Goal: Ask a question: Seek information or help from site administrators or community

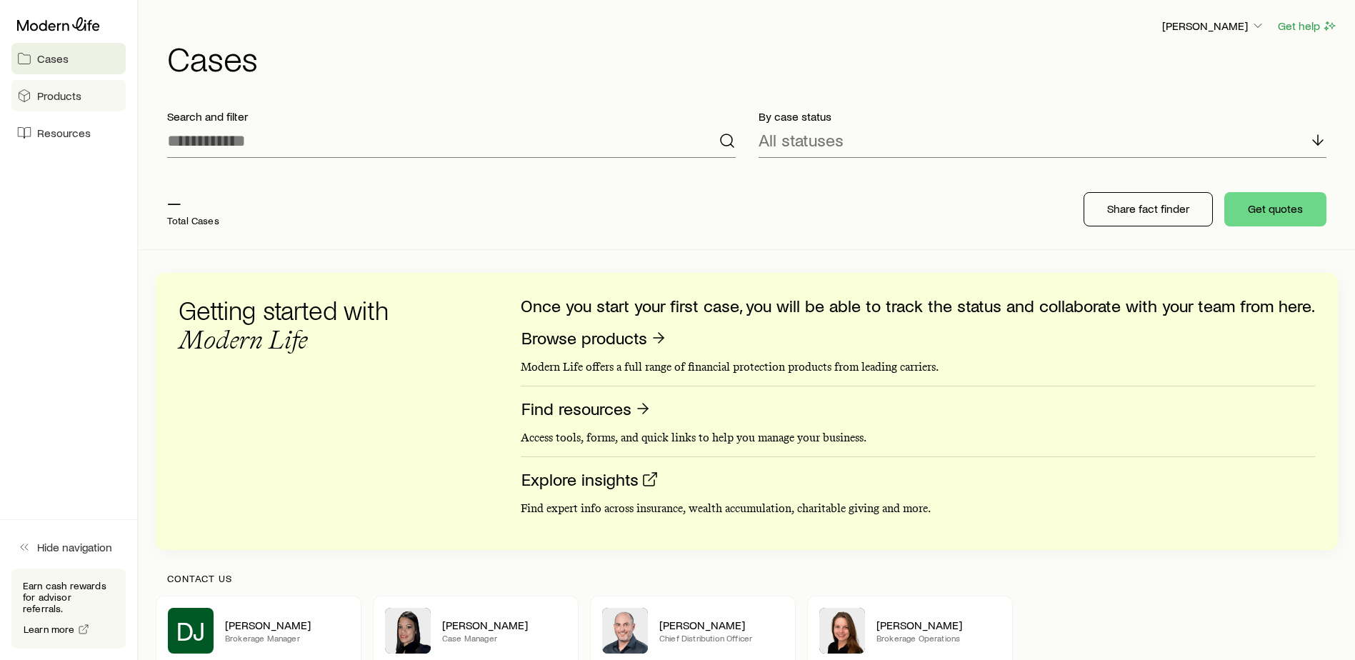
click at [76, 108] on link "Products" at bounding box center [68, 95] width 114 height 31
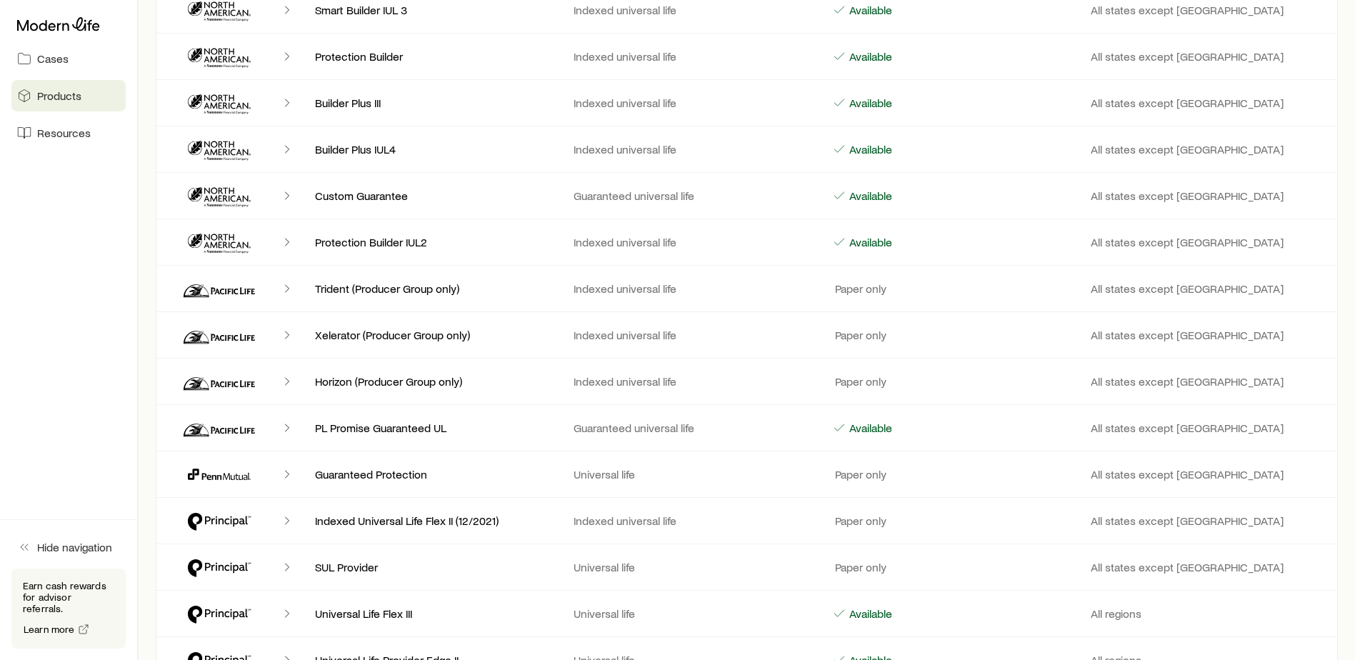
scroll to position [4571, 0]
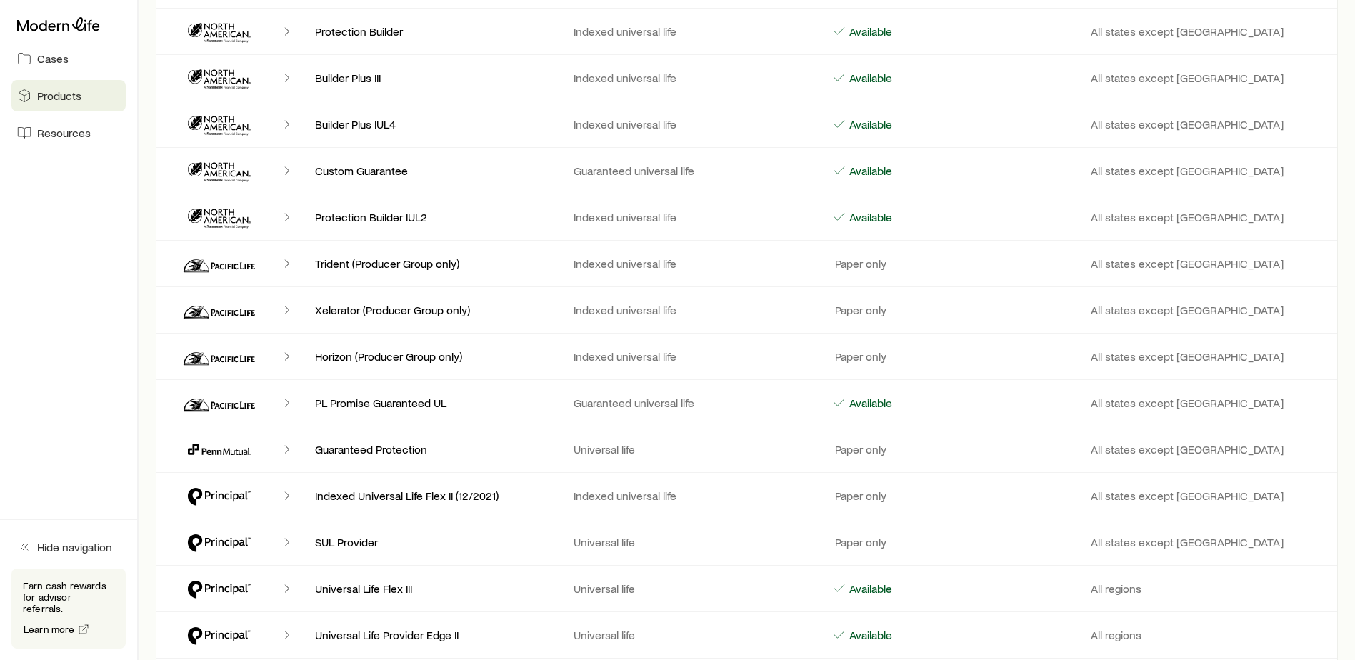
click at [289, 451] on icon "Client cases" at bounding box center [287, 449] width 14 height 14
click at [334, 447] on p "Guaranteed Protection" at bounding box center [433, 449] width 236 height 14
click at [1178, 456] on p "All states except [GEOGRAPHIC_DATA]" at bounding box center [1209, 449] width 236 height 14
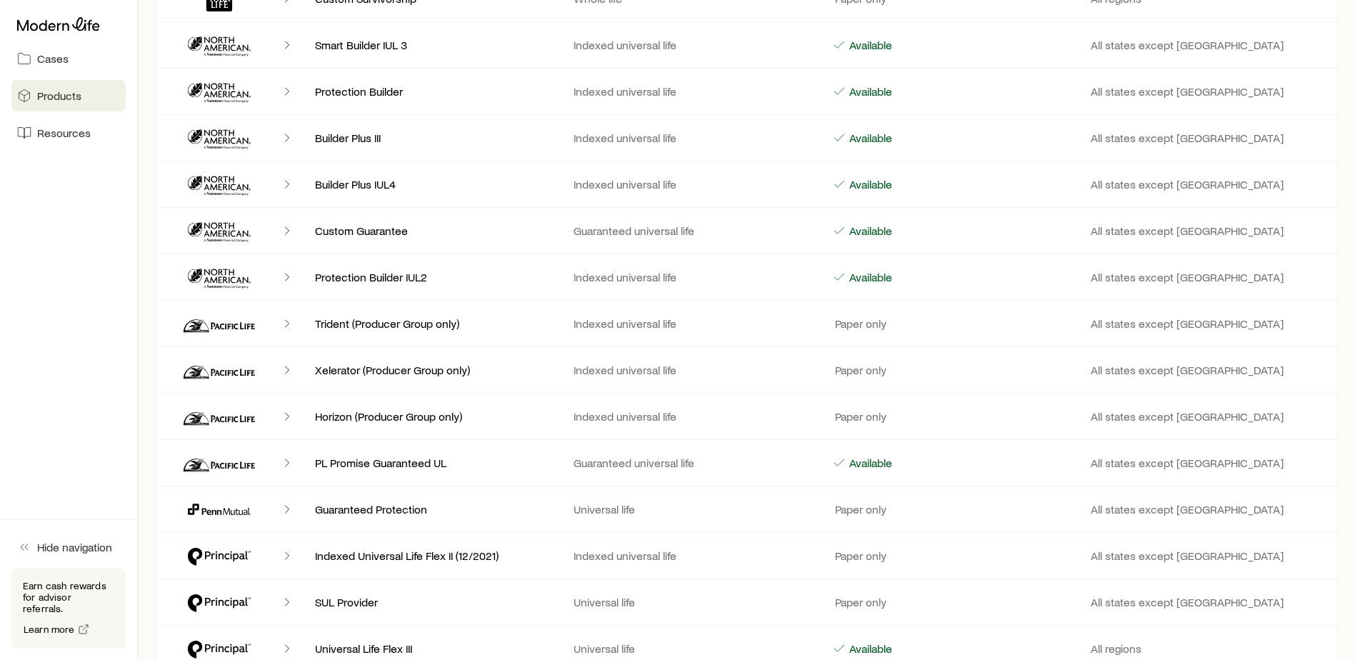
scroll to position [4499, 0]
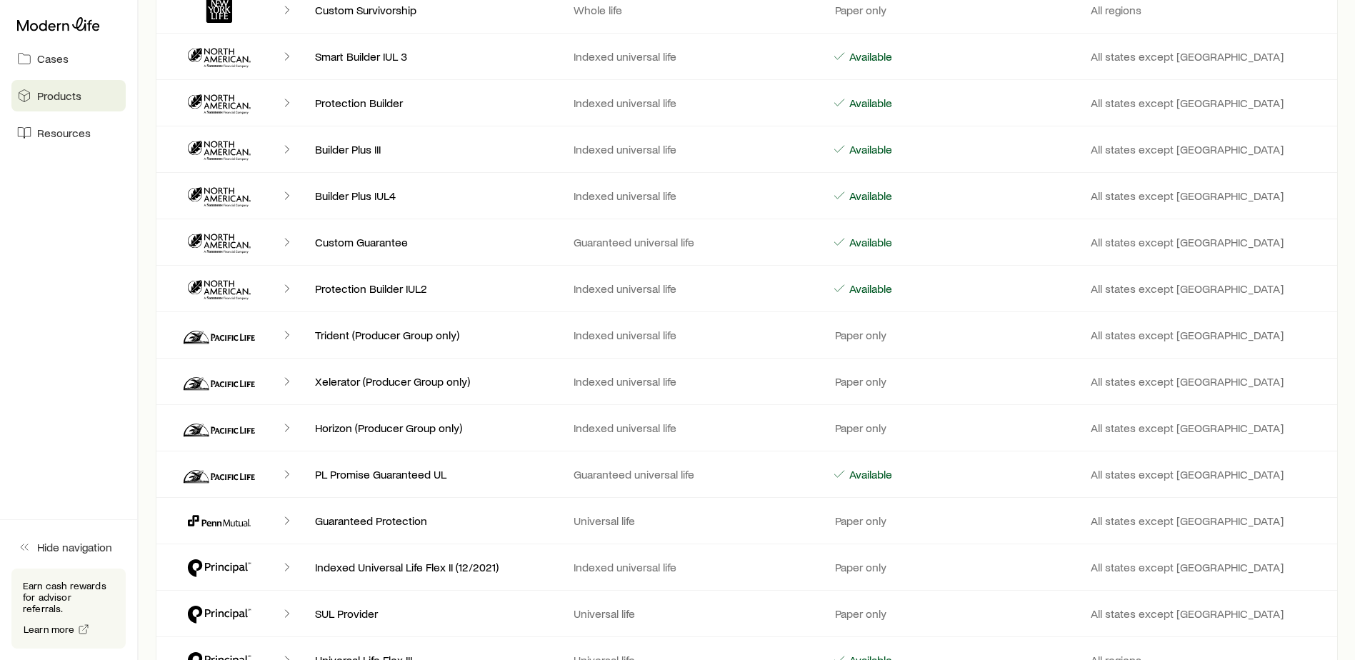
click at [196, 521] on icon "Client cases" at bounding box center [193, 520] width 11 height 11
click at [289, 519] on icon "Client cases" at bounding box center [287, 521] width 14 height 14
drag, startPoint x: 289, startPoint y: 519, endPoint x: 284, endPoint y: 511, distance: 9.6
click at [284, 514] on div "Client cases" at bounding box center [235, 521] width 136 height 34
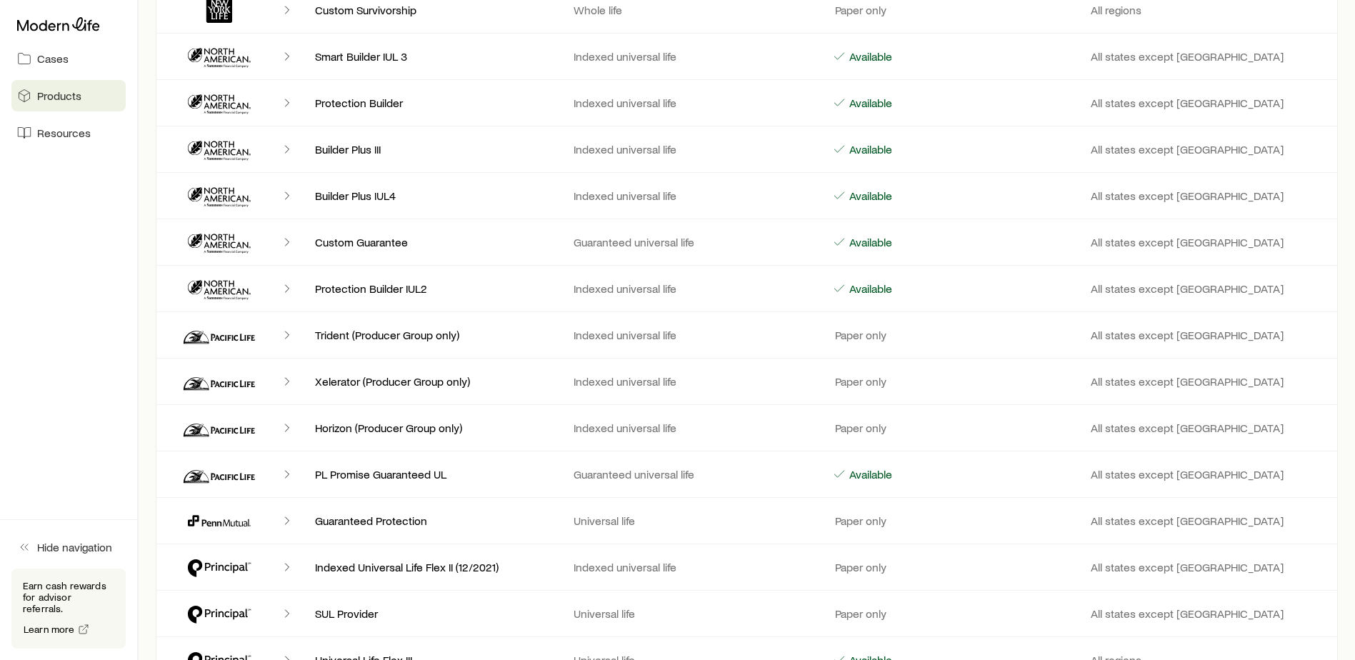
click at [204, 516] on icon "Client cases" at bounding box center [219, 521] width 86 height 34
click at [174, 520] on div "Client cases" at bounding box center [235, 521] width 136 height 34
click at [326, 476] on p "PL Promise Guaranteed UL" at bounding box center [433, 474] width 236 height 14
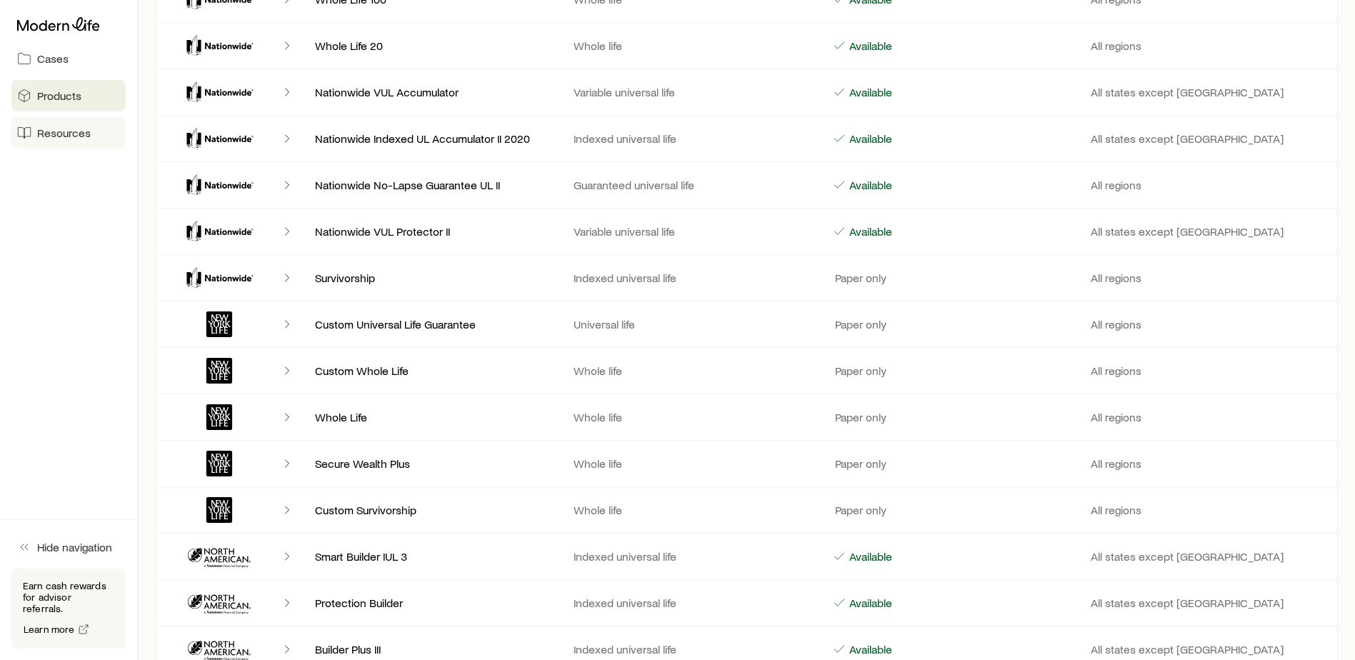
scroll to position [3571, 0]
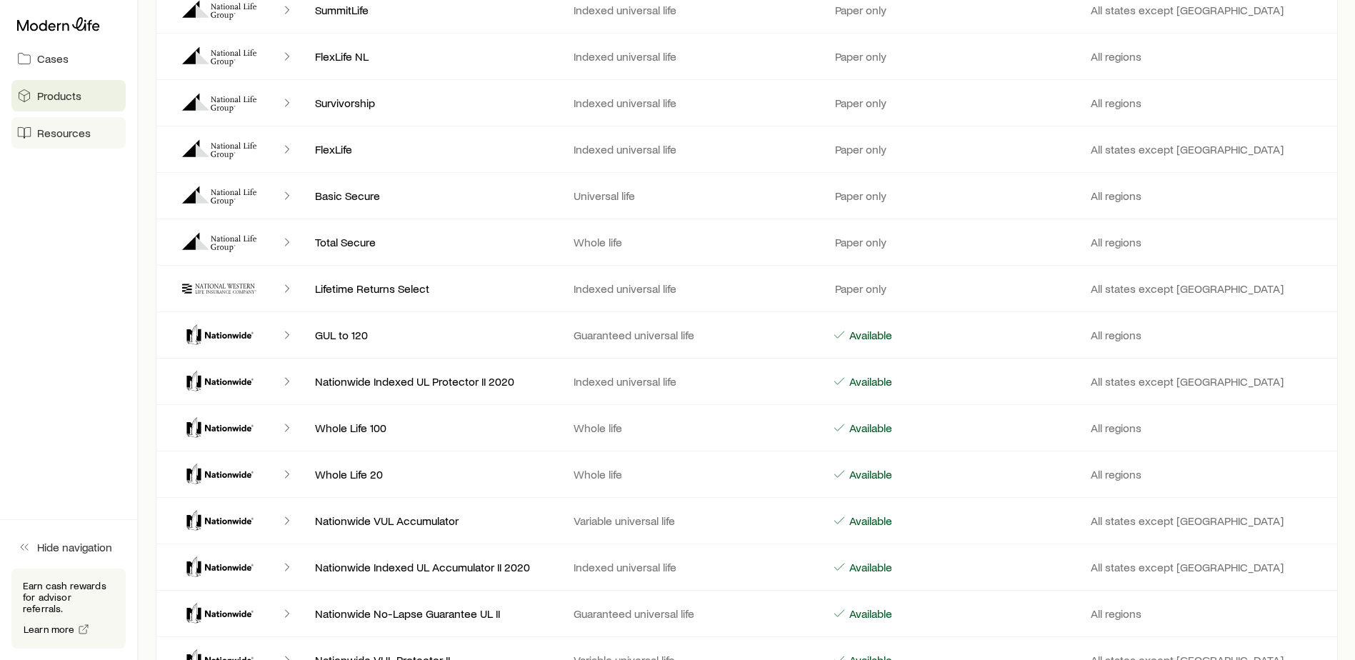
click at [73, 137] on span "Resources" at bounding box center [64, 133] width 54 height 14
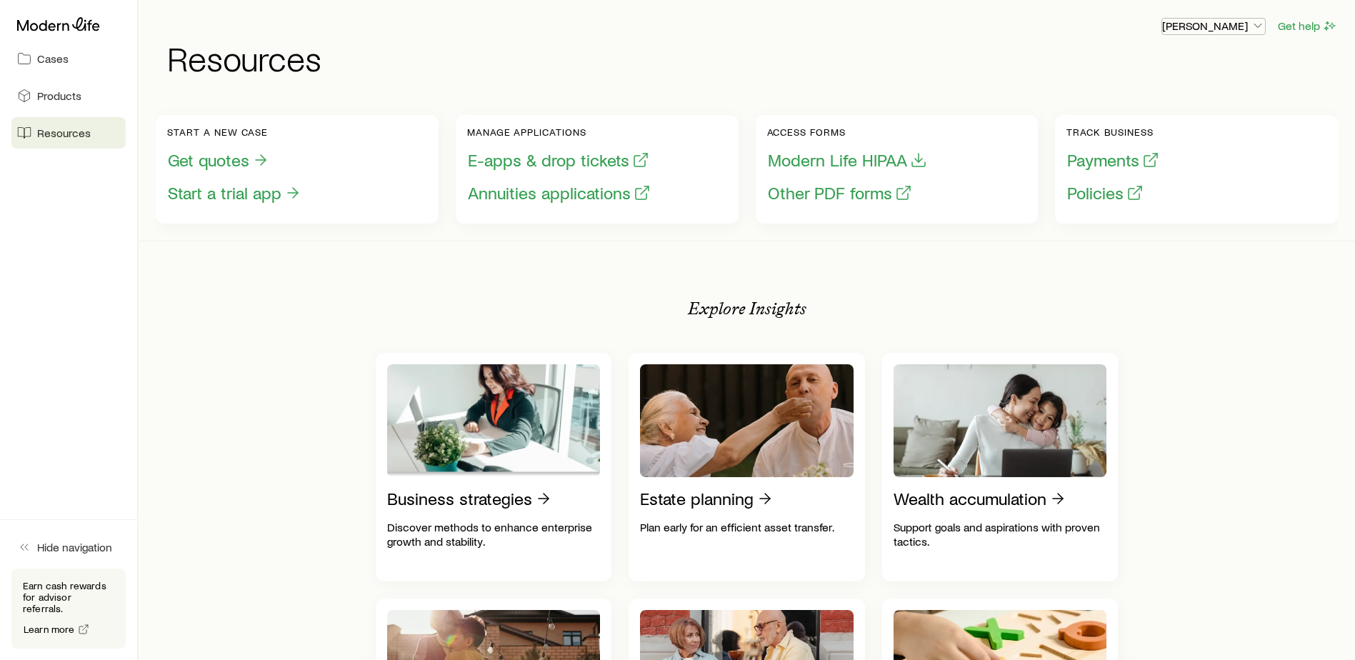
click at [1253, 23] on icon "button" at bounding box center [1258, 26] width 14 height 14
click at [84, 47] on link "Cases" at bounding box center [68, 58] width 114 height 31
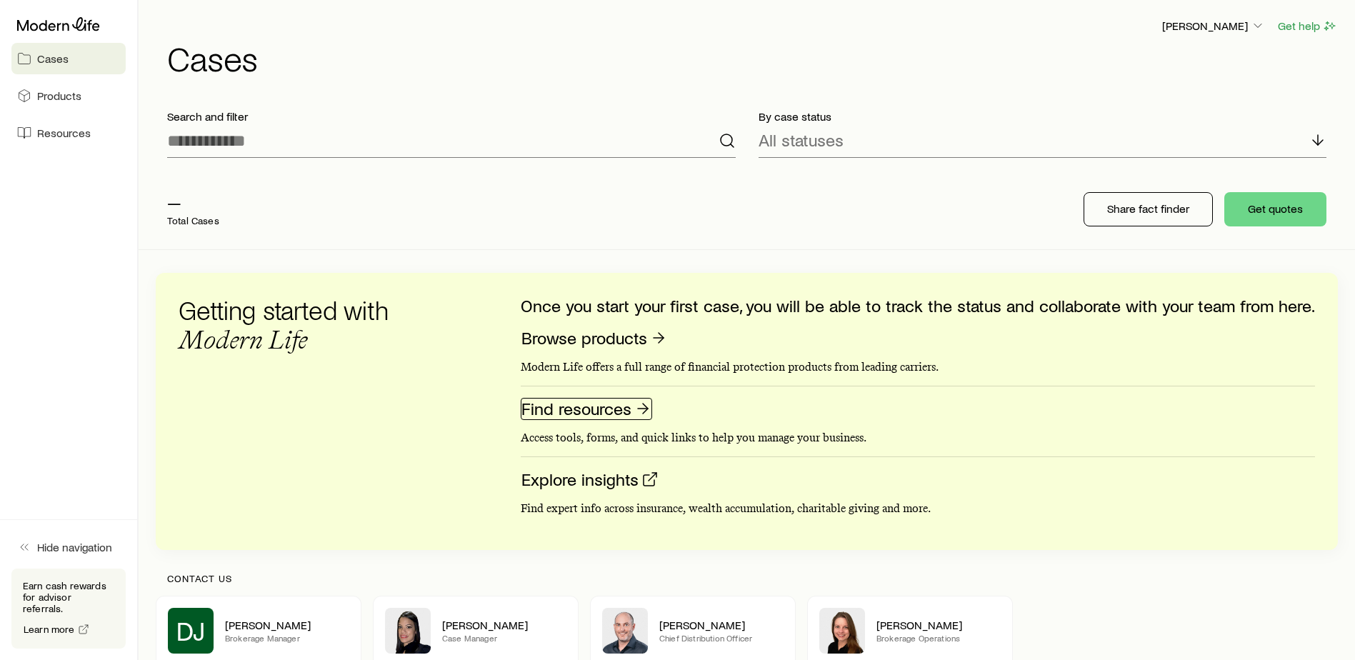
click at [643, 406] on icon at bounding box center [642, 408] width 17 height 17
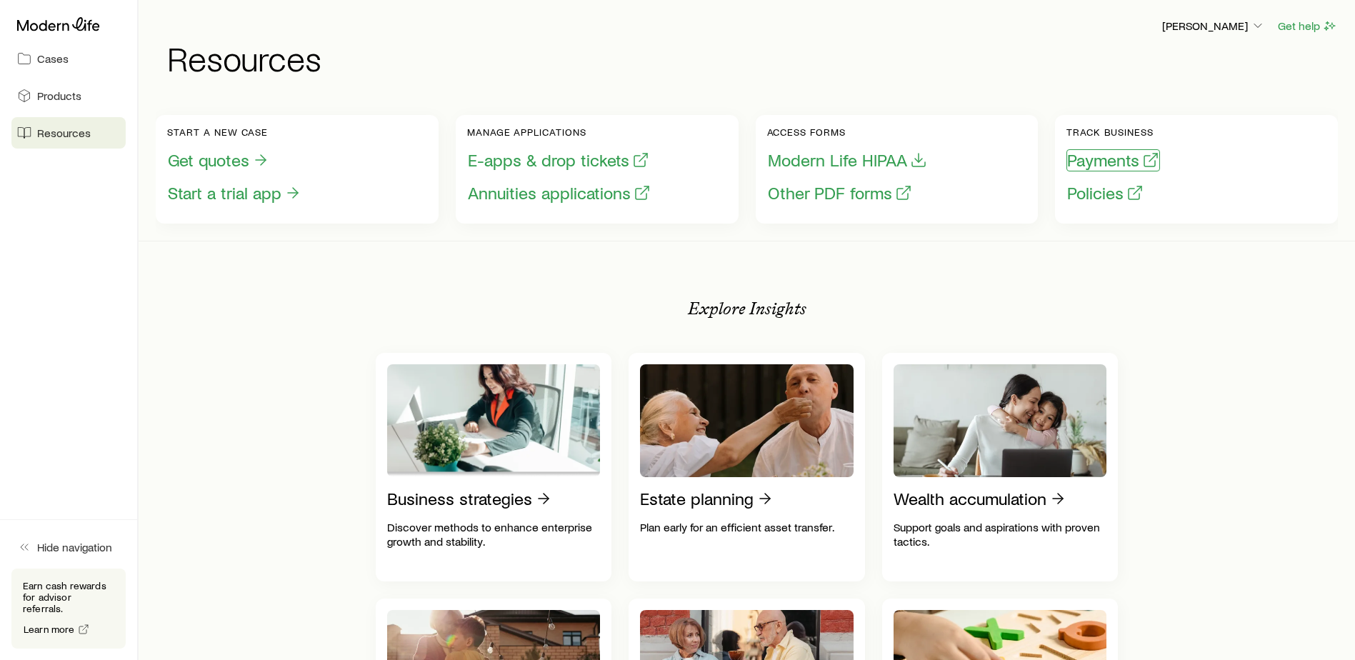
click at [1107, 161] on button "Payments" at bounding box center [1113, 160] width 94 height 22
click at [1247, 24] on p "[PERSON_NAME]" at bounding box center [1213, 26] width 103 height 14
click at [1215, 60] on span "Licenses and contracts" at bounding box center [1184, 65] width 117 height 14
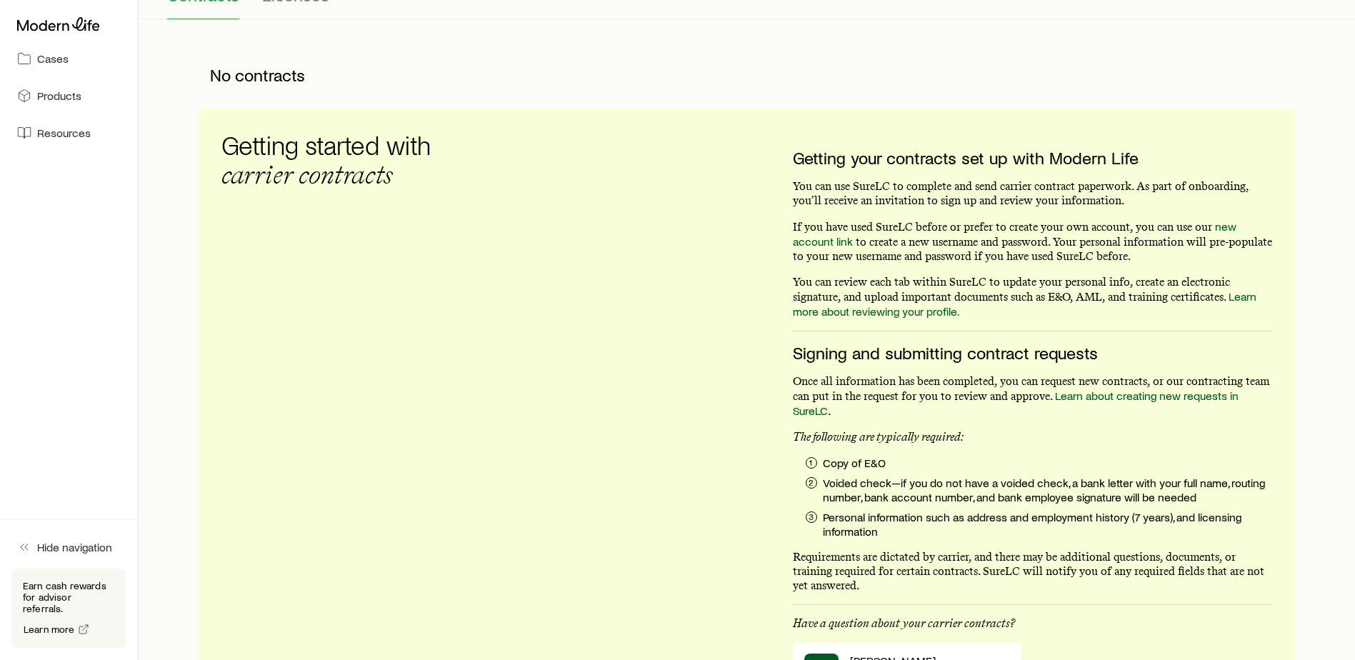
scroll to position [32, 0]
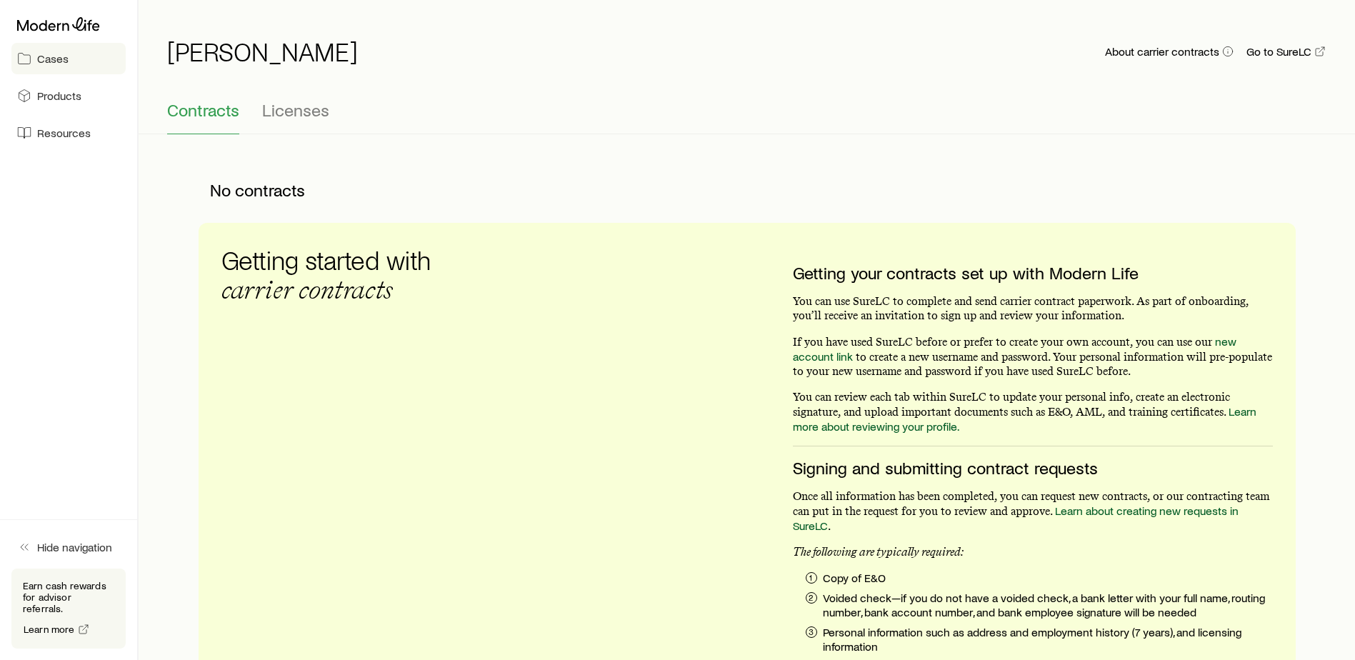
click at [71, 69] on link "Cases" at bounding box center [68, 58] width 114 height 31
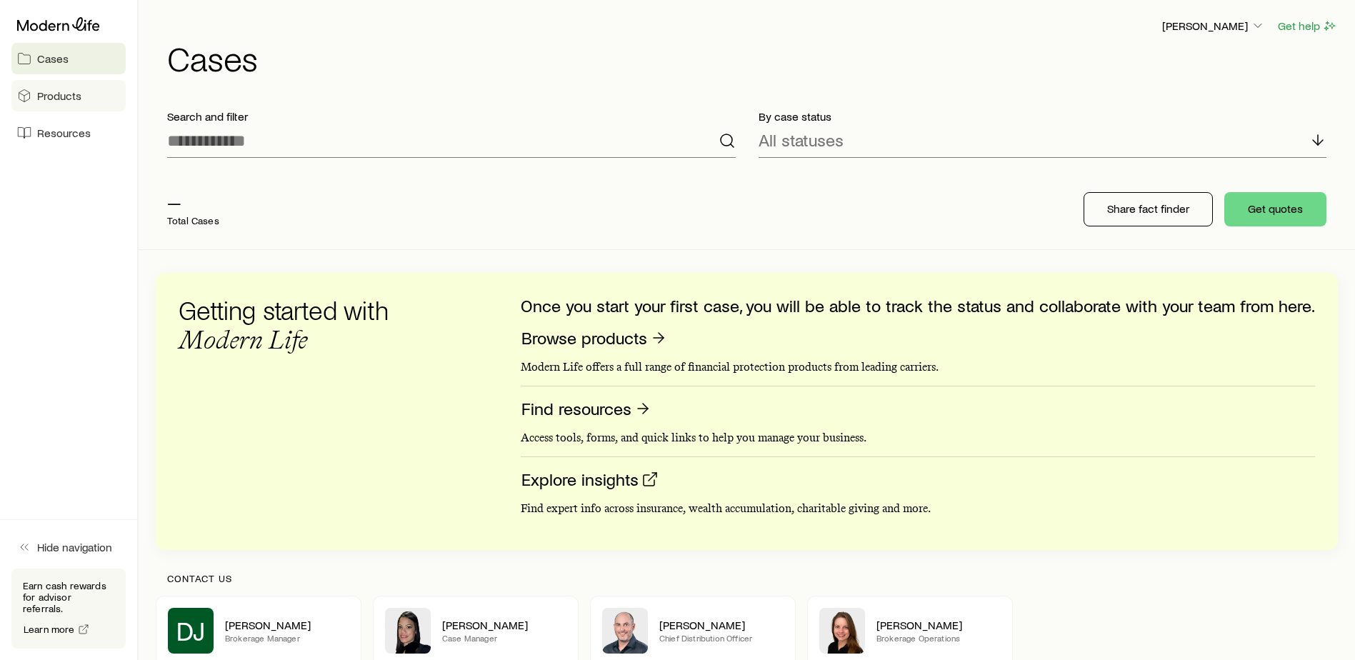
click at [102, 98] on link "Products" at bounding box center [68, 95] width 114 height 31
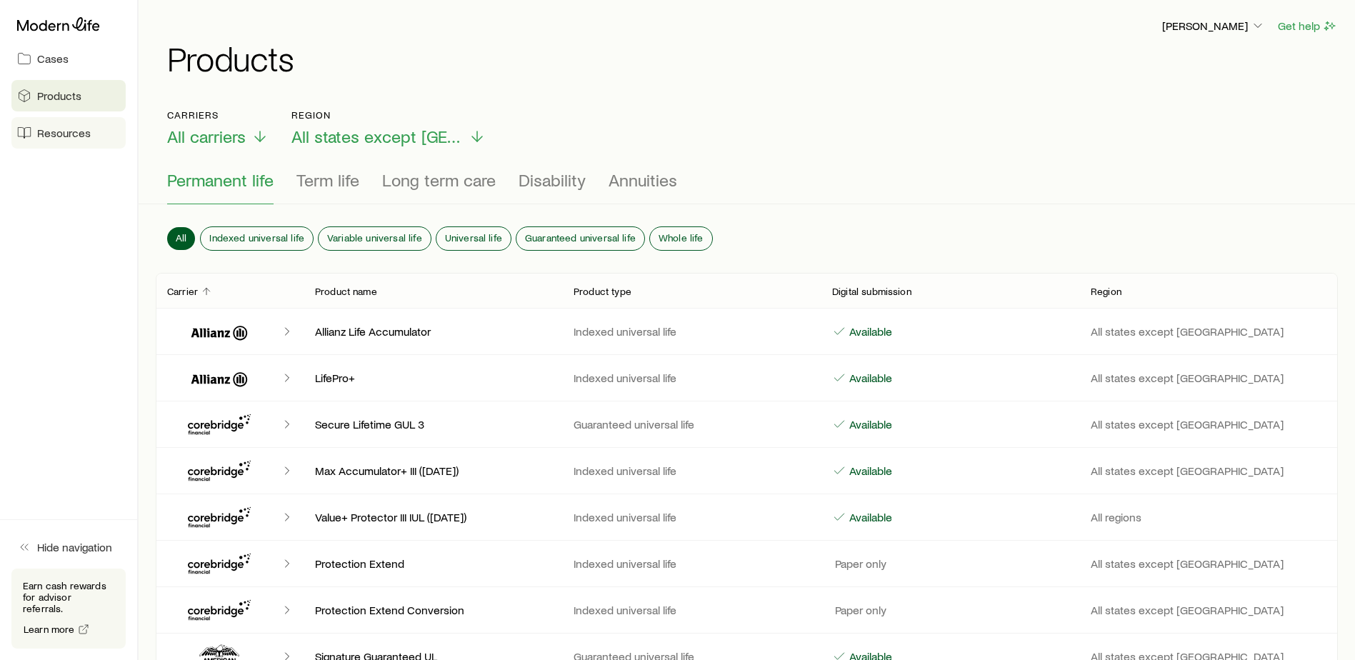
click at [61, 126] on span "Resources" at bounding box center [64, 133] width 54 height 14
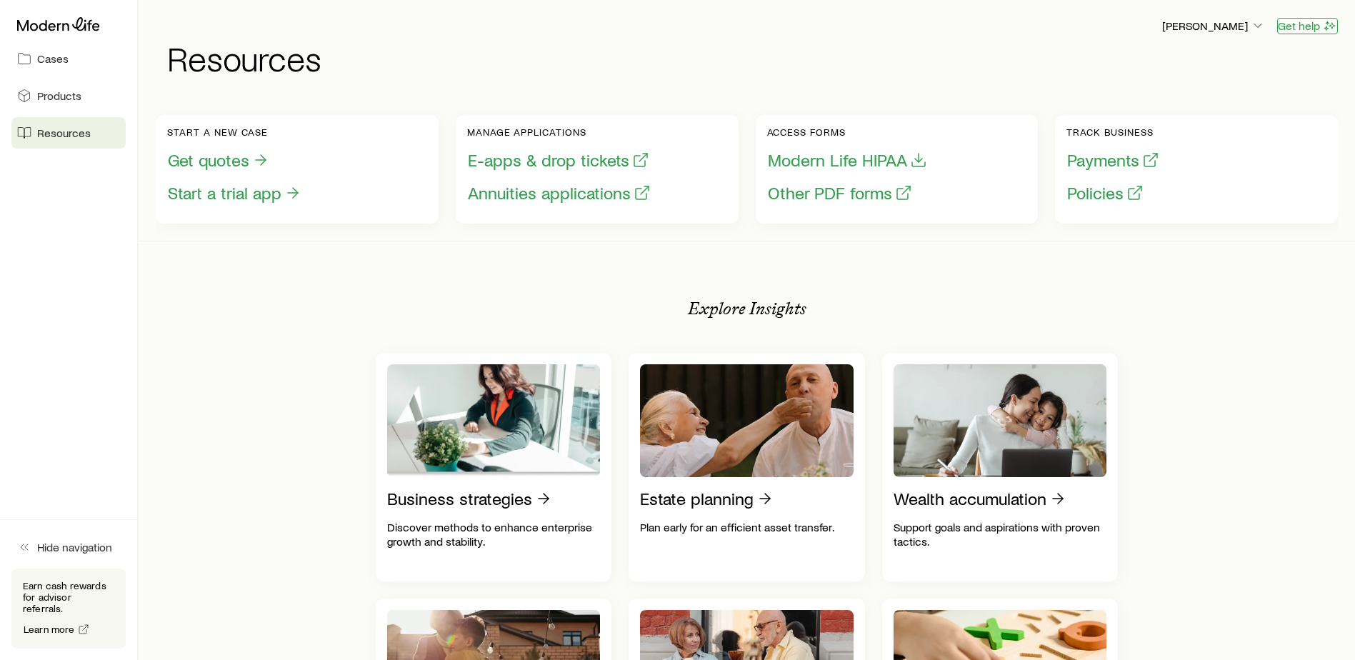
click at [1289, 25] on button "Get help" at bounding box center [1307, 26] width 61 height 16
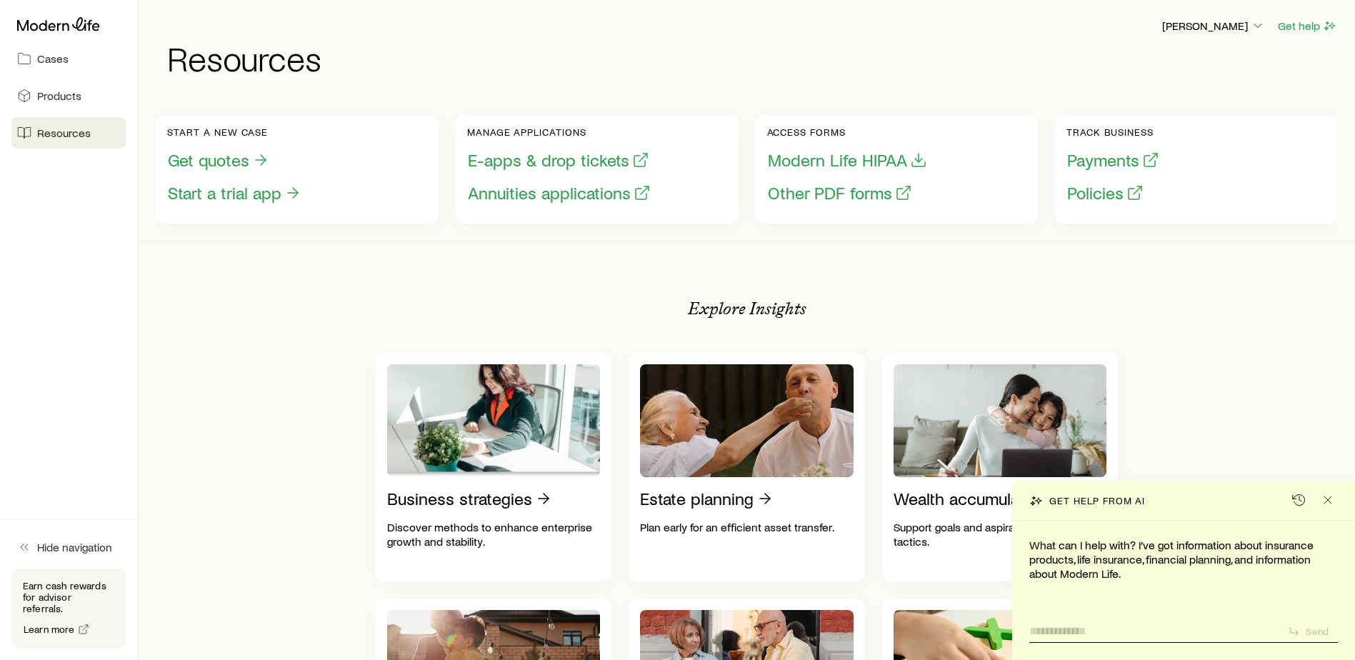
click at [1057, 624] on textarea at bounding box center [1152, 627] width 247 height 22
type textarea "**********"
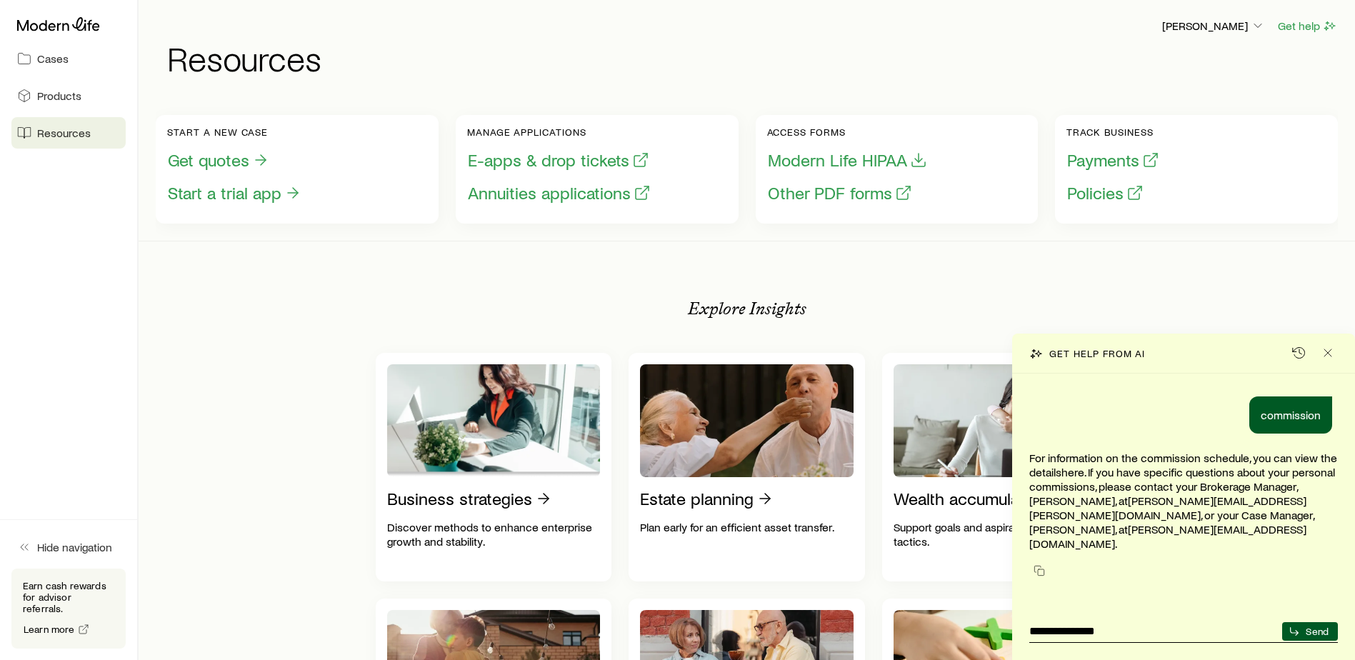
type textarea "**********"
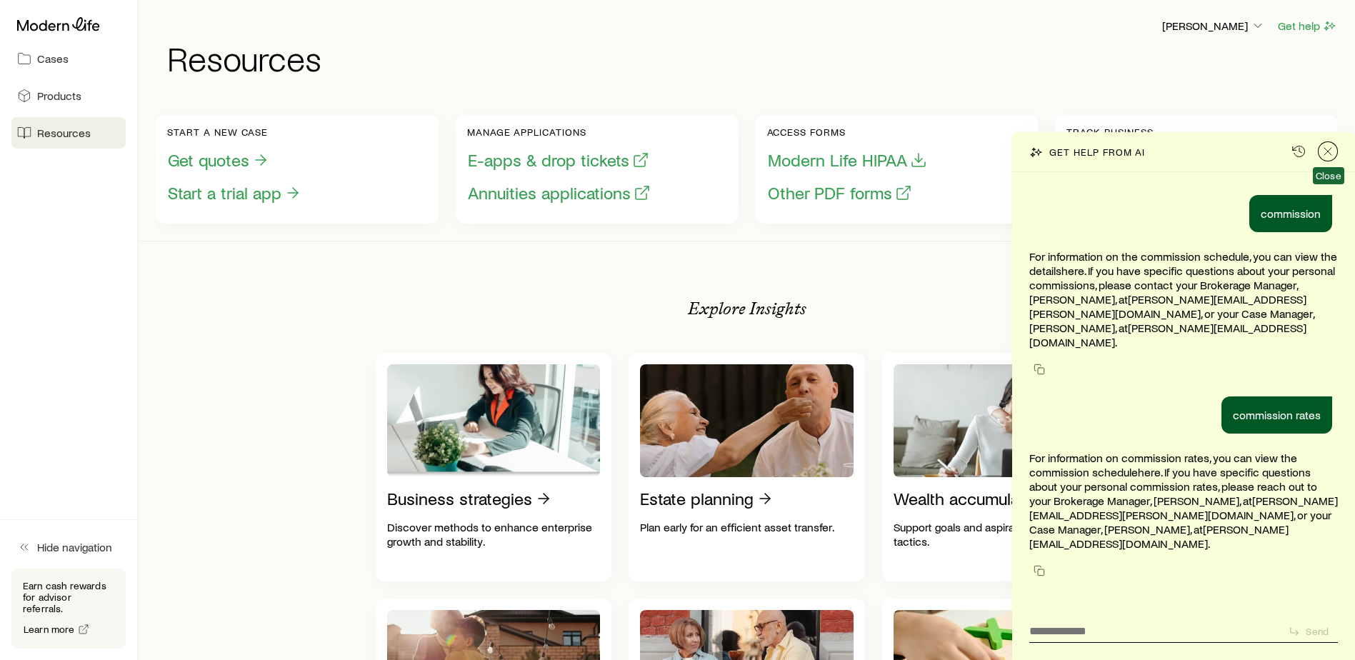
click at [1334, 159] on icon "Close" at bounding box center [1328, 151] width 14 height 14
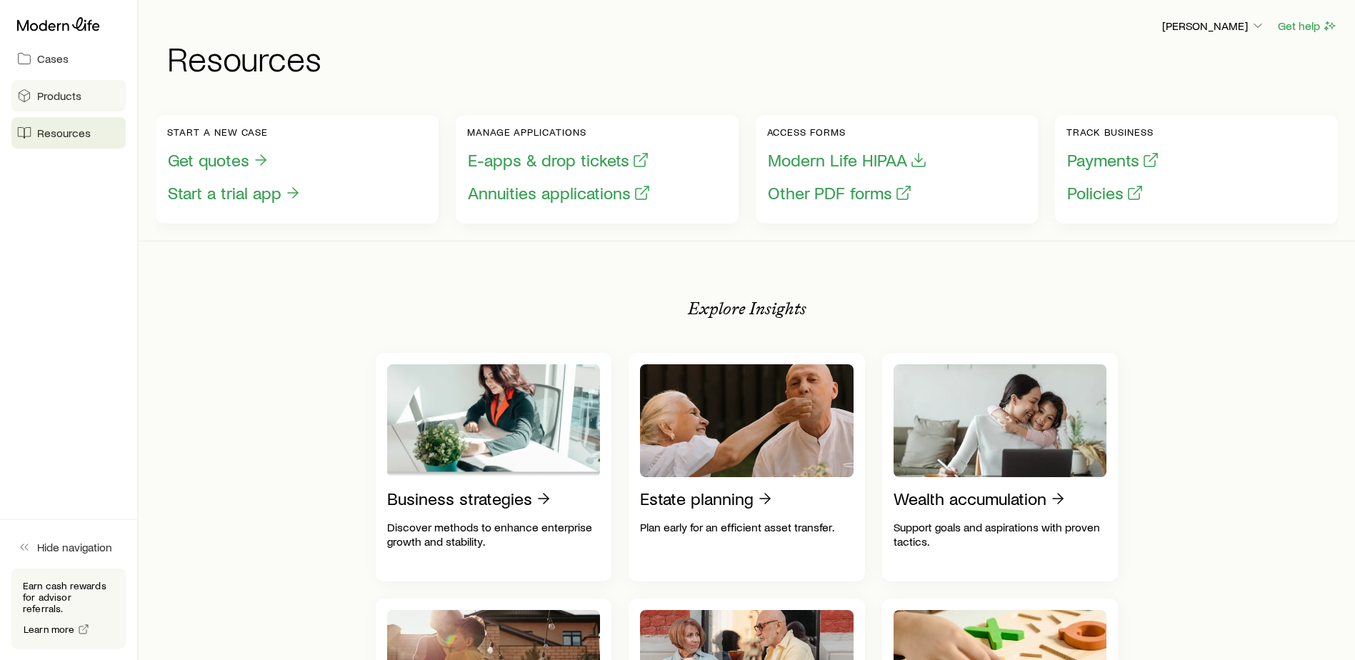
click at [48, 99] on span "Products" at bounding box center [59, 96] width 44 height 14
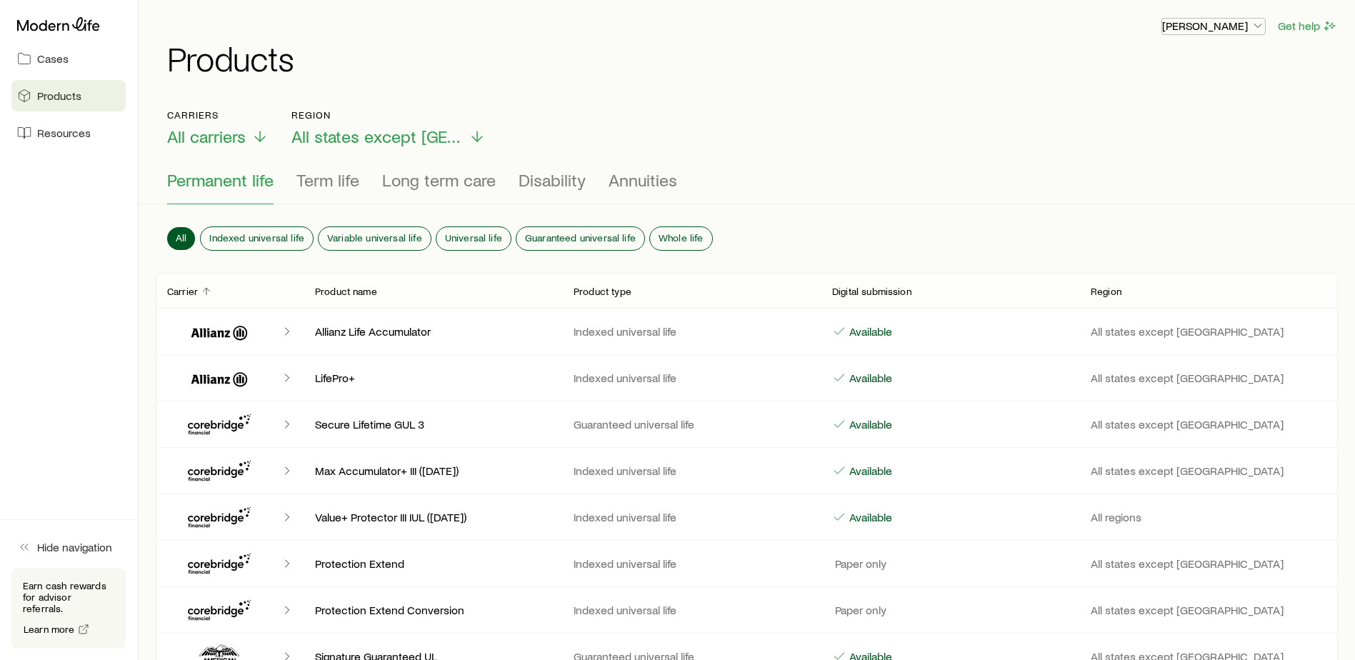
click at [1256, 21] on icon "button" at bounding box center [1258, 26] width 14 height 14
click at [1229, 96] on link "Track payments" at bounding box center [1181, 103] width 160 height 26
click at [57, 61] on span "Cases" at bounding box center [52, 58] width 31 height 14
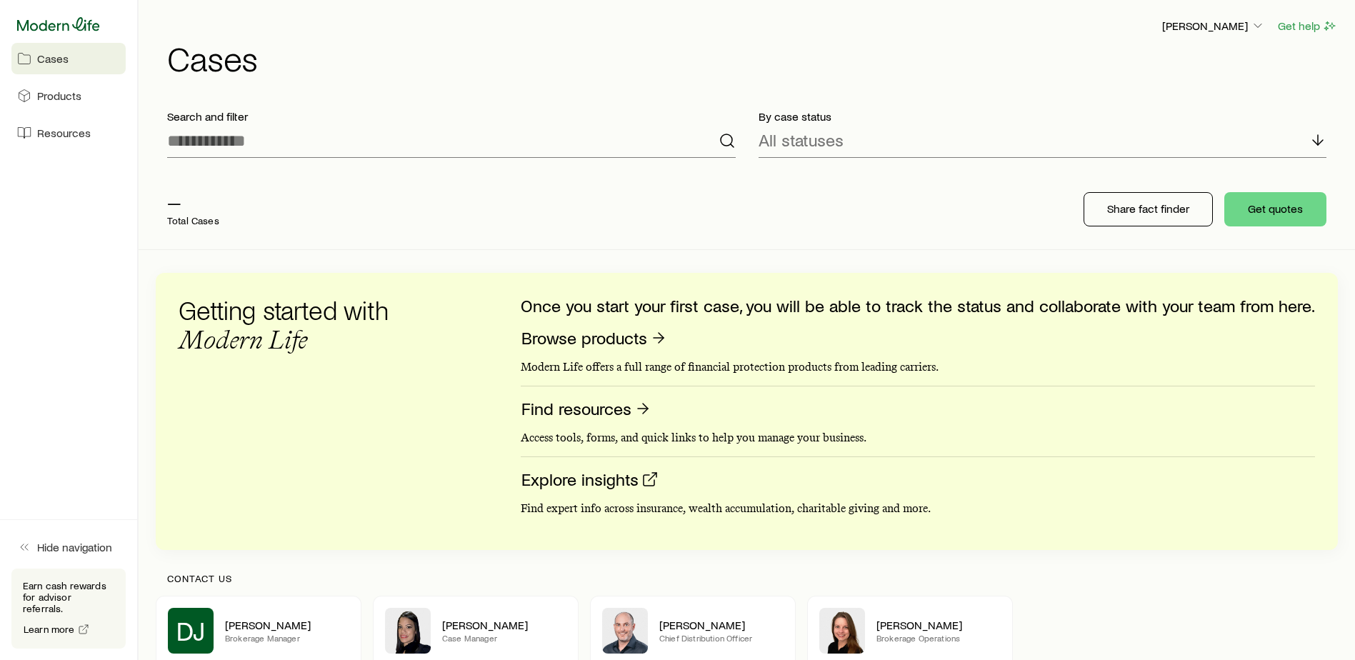
click at [76, 23] on icon at bounding box center [58, 24] width 83 height 14
click at [1243, 29] on p "[PERSON_NAME]" at bounding box center [1213, 26] width 103 height 14
click at [1291, 216] on button "Get quotes" at bounding box center [1275, 209] width 102 height 34
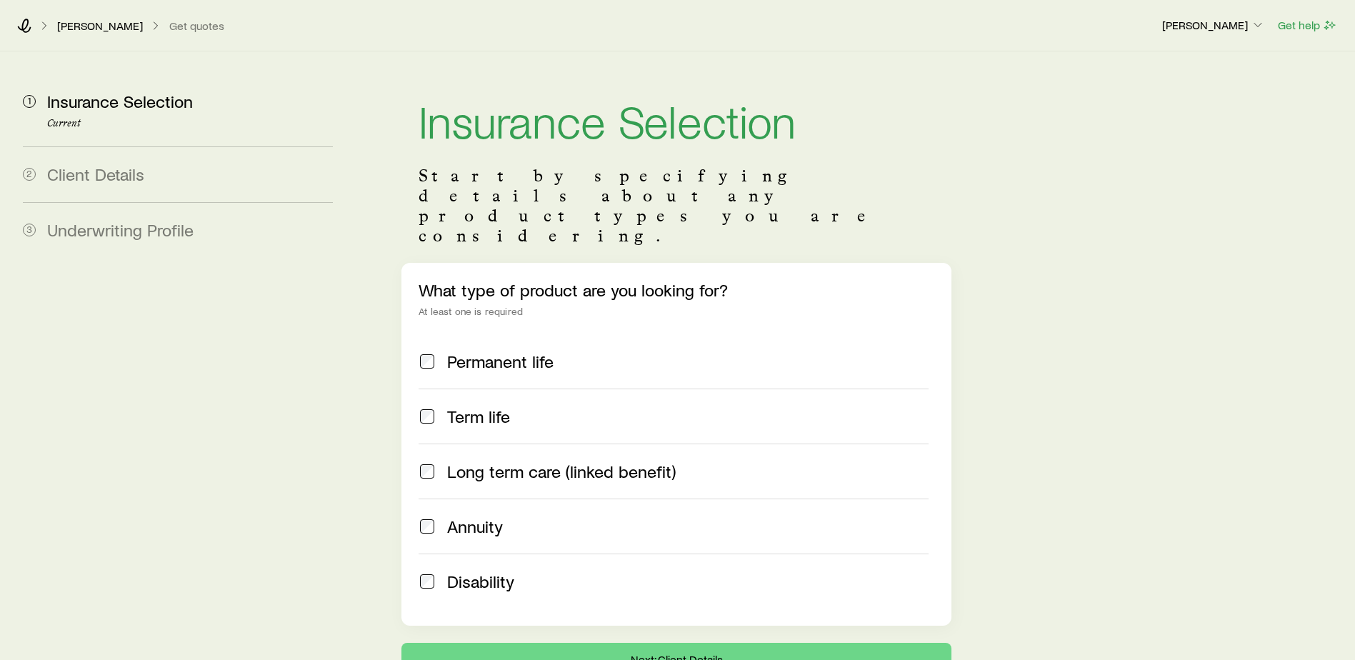
click at [71, 29] on p "[PERSON_NAME]" at bounding box center [100, 26] width 86 height 14
click at [26, 24] on icon at bounding box center [24, 26] width 14 height 14
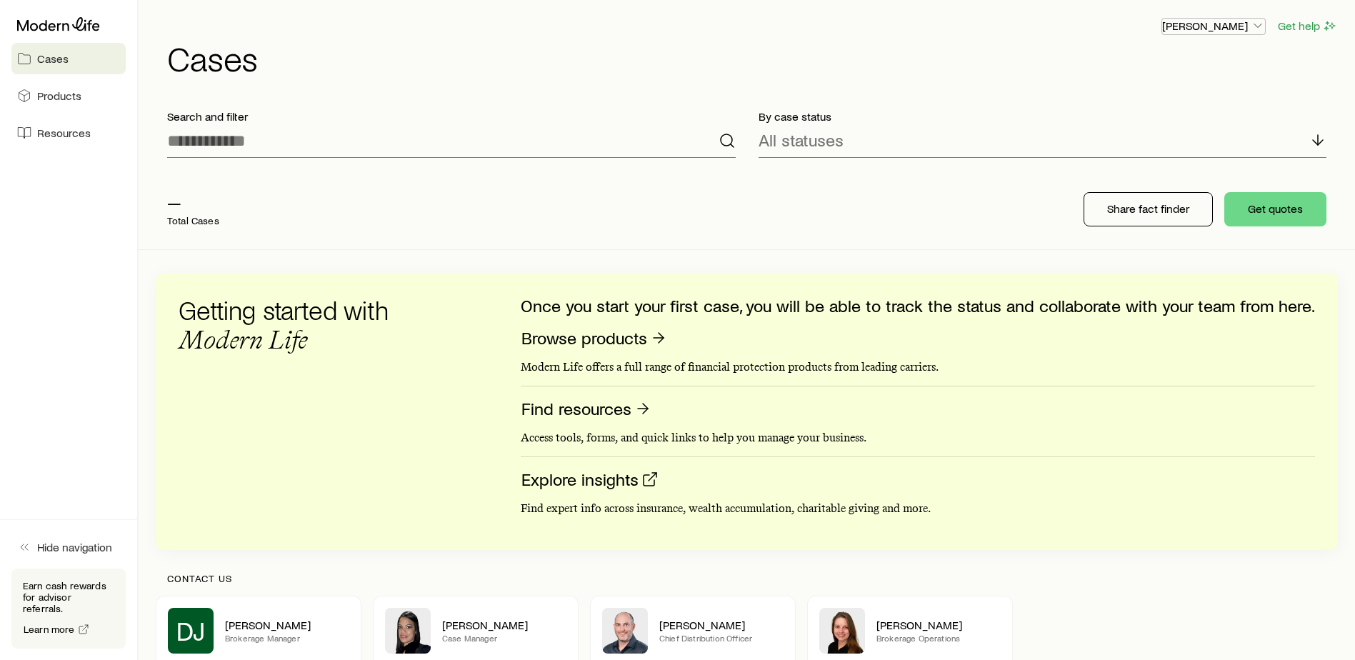
click at [1218, 23] on p "[PERSON_NAME]" at bounding box center [1213, 26] width 103 height 14
click at [1223, 27] on p "[PERSON_NAME]" at bounding box center [1213, 26] width 103 height 14
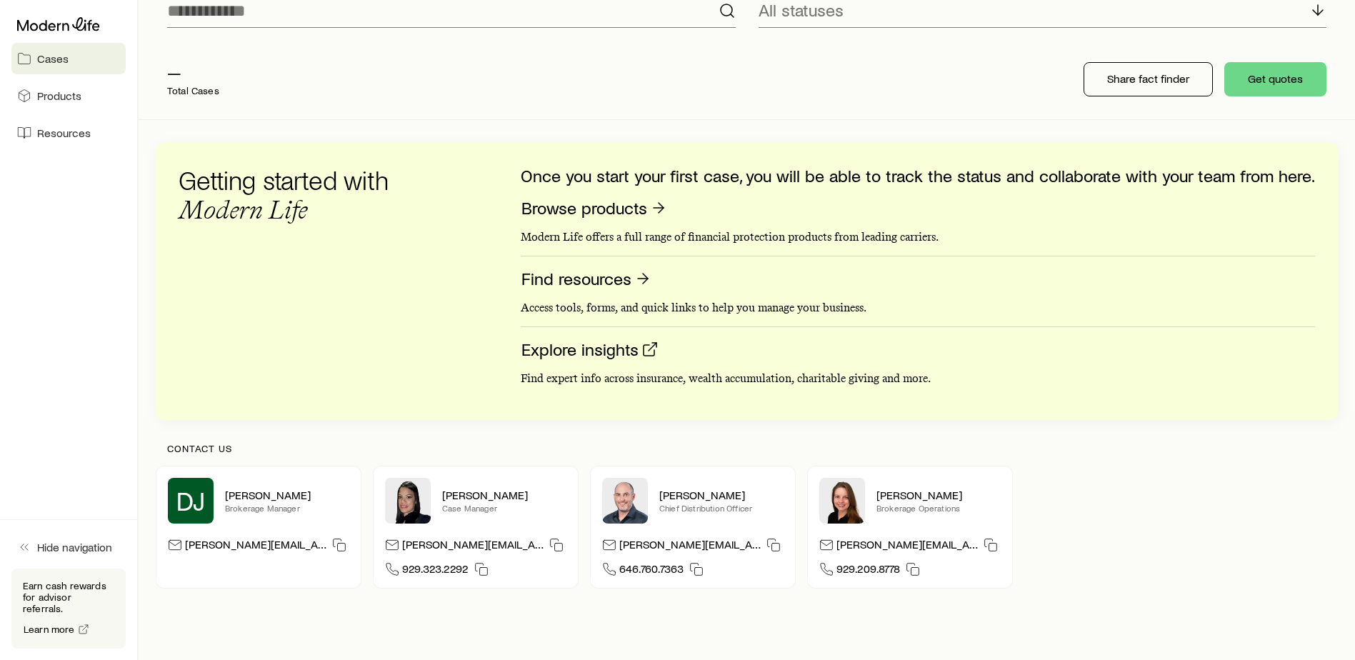
scroll to position [143, 0]
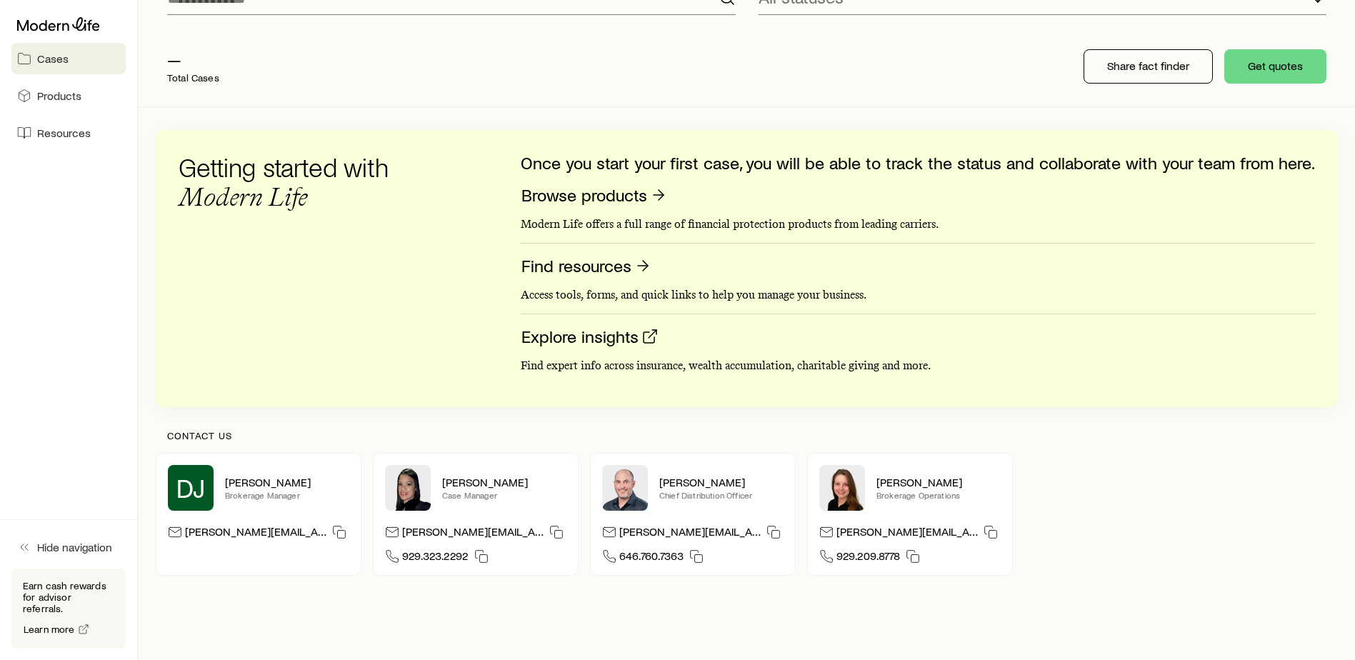
click at [476, 588] on div "Contact us [PERSON_NAME] [PERSON_NAME] Brokerage Manager [PERSON_NAME][EMAIL_AD…" at bounding box center [747, 502] width 1182 height 191
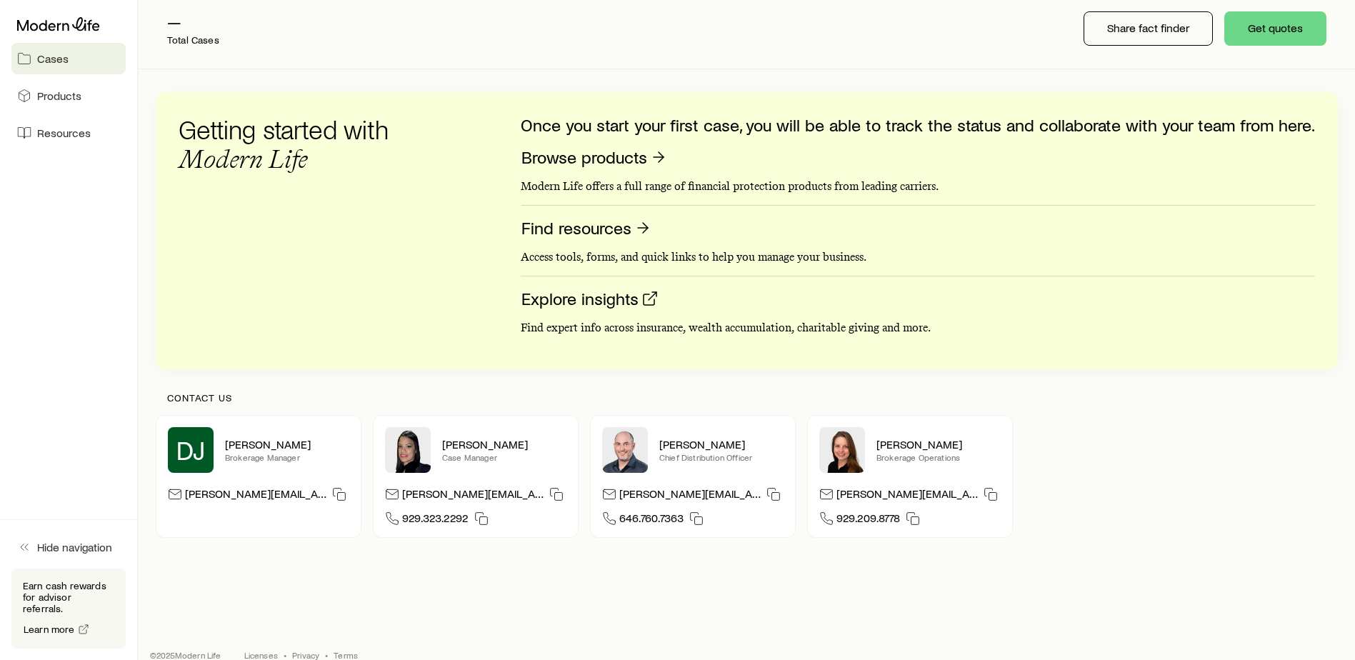
scroll to position [201, 0]
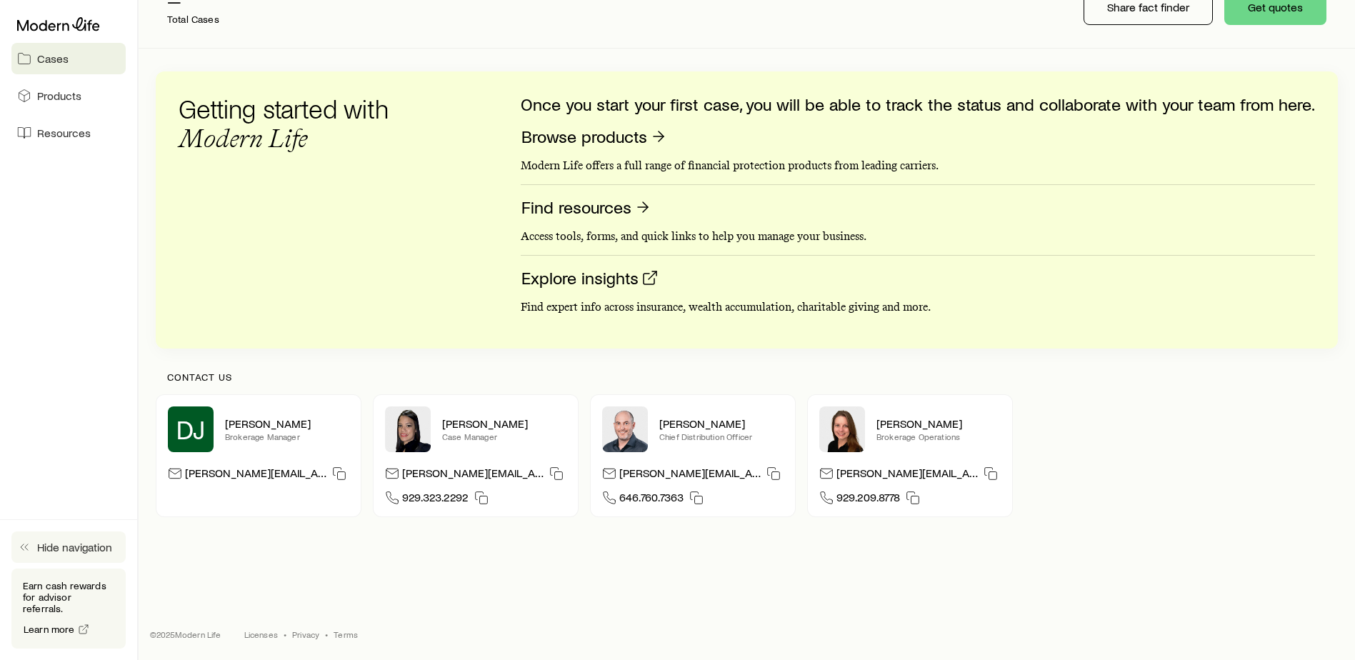
click at [49, 554] on span "Hide navigation" at bounding box center [74, 547] width 75 height 14
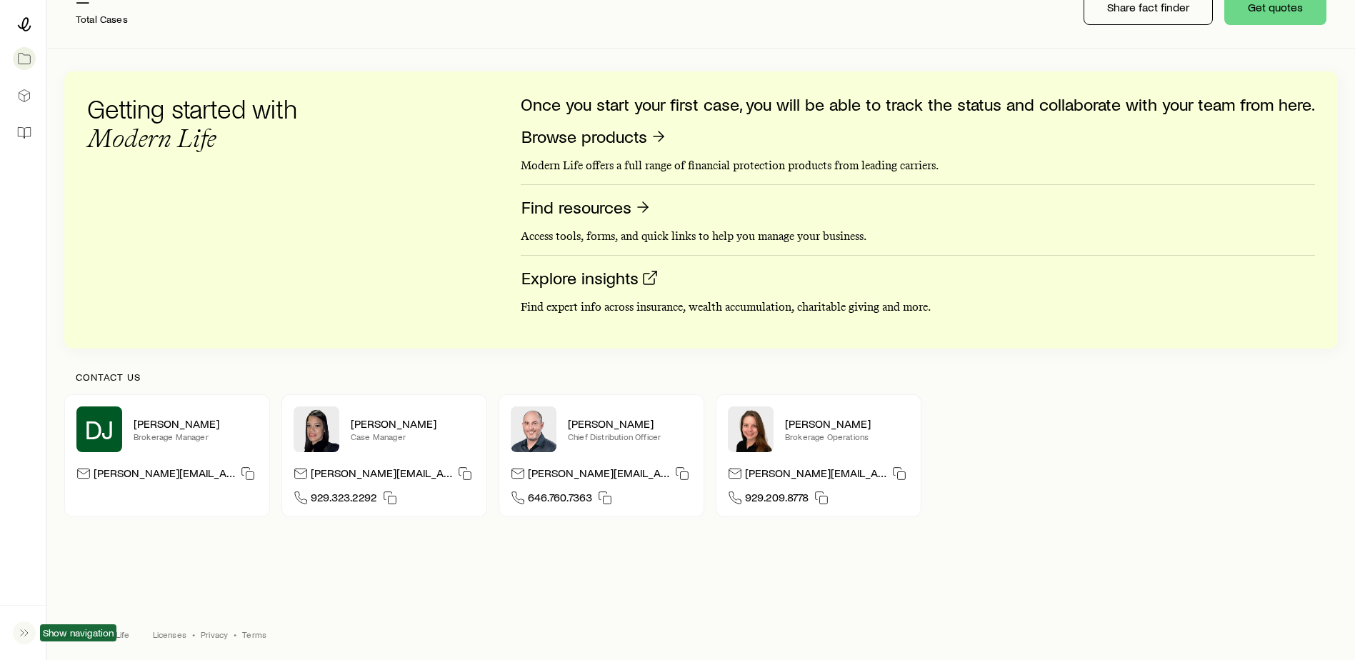
click at [16, 632] on button "button" at bounding box center [22, 632] width 23 height 31
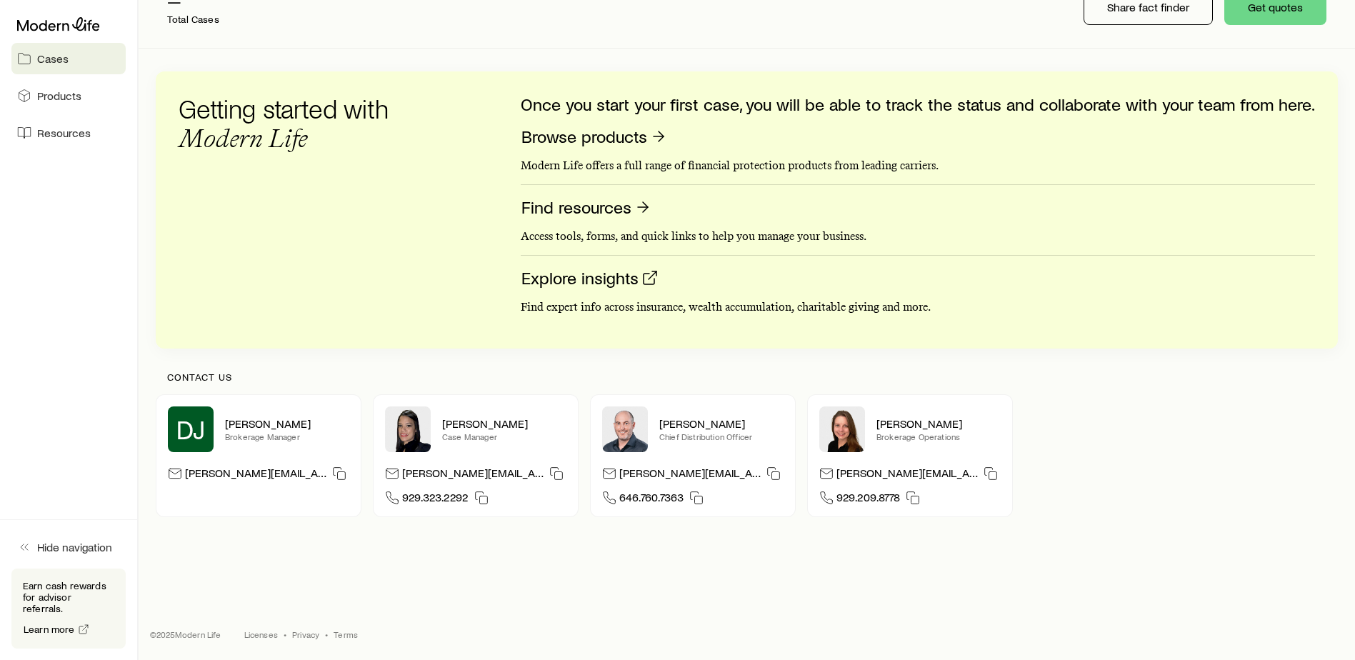
scroll to position [0, 0]
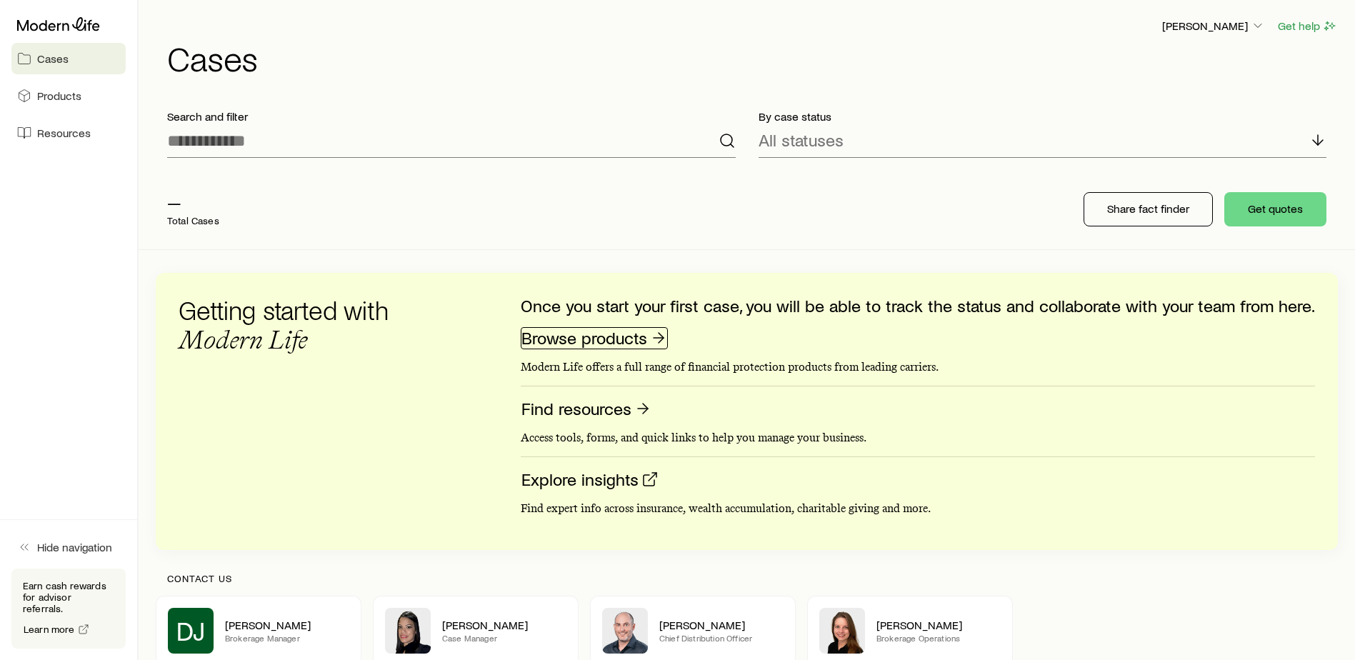
click at [609, 339] on link "Browse products" at bounding box center [594, 338] width 147 height 22
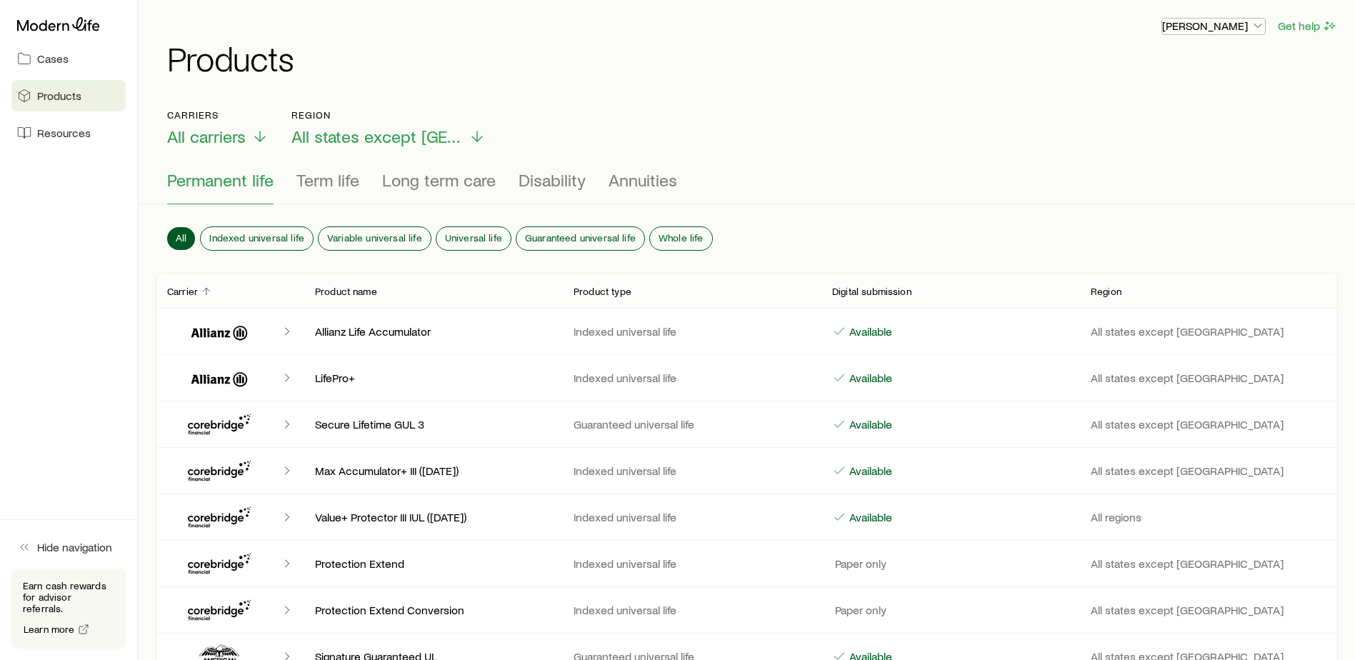
click at [1237, 26] on p "[PERSON_NAME]" at bounding box center [1213, 26] width 103 height 14
click at [1230, 63] on span "Licenses and contracts" at bounding box center [1184, 65] width 117 height 14
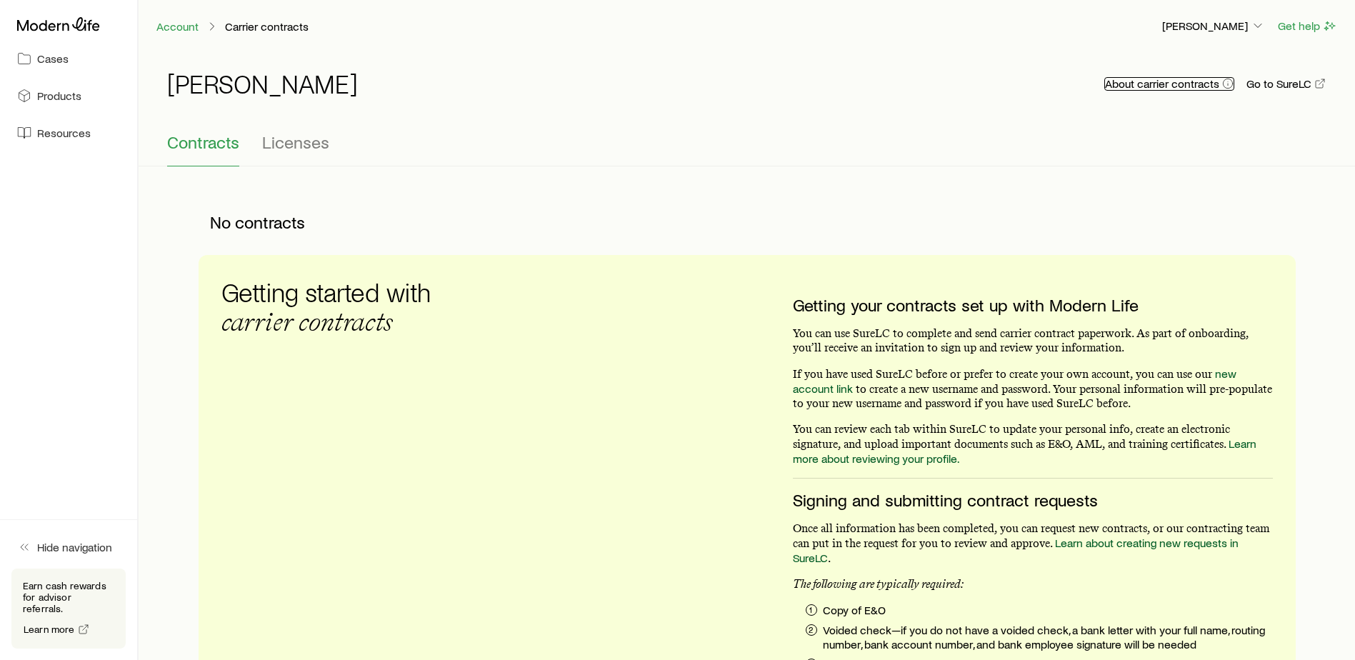
click at [1227, 82] on icon "button" at bounding box center [1227, 83] width 11 height 11
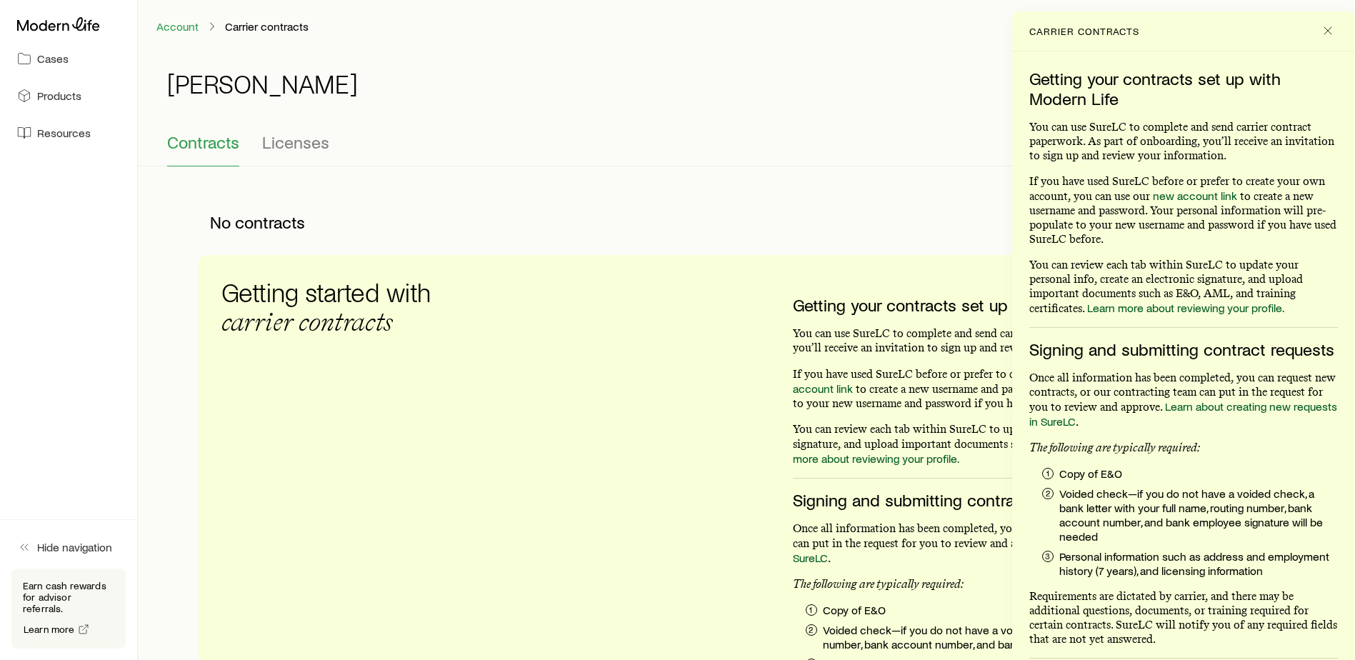
click at [1227, 82] on h3 "Getting your contracts set up with Modern Life" at bounding box center [1183, 89] width 309 height 40
click at [1320, 33] on button "Close" at bounding box center [1328, 31] width 20 height 20
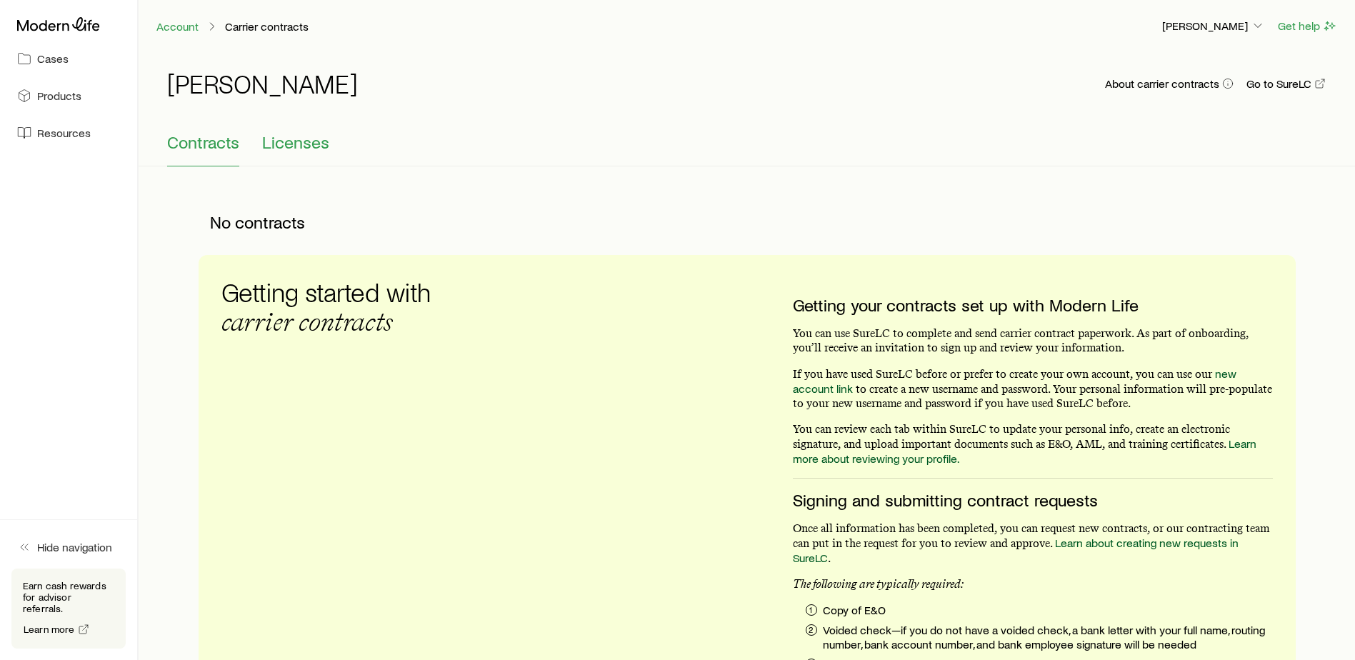
click at [296, 142] on span "Licenses" at bounding box center [295, 142] width 67 height 20
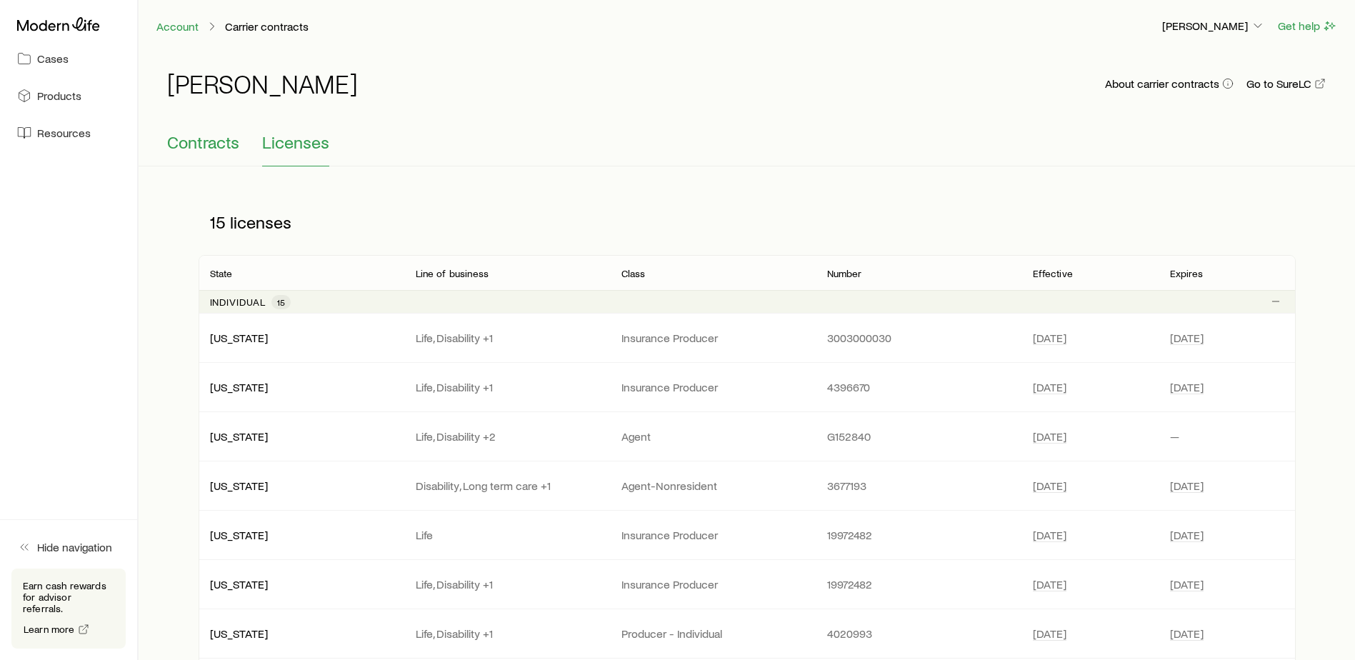
click at [222, 142] on span "Contracts" at bounding box center [203, 142] width 72 height 20
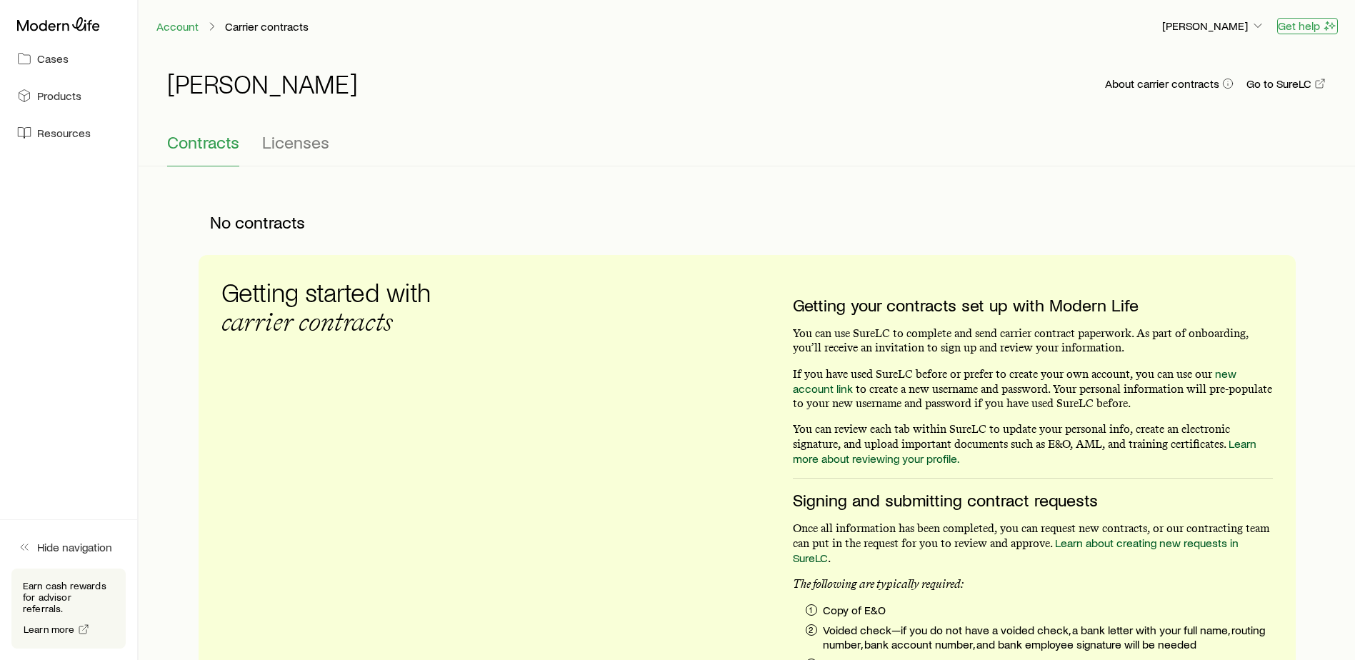
click at [1318, 33] on button "Get help" at bounding box center [1307, 26] width 61 height 16
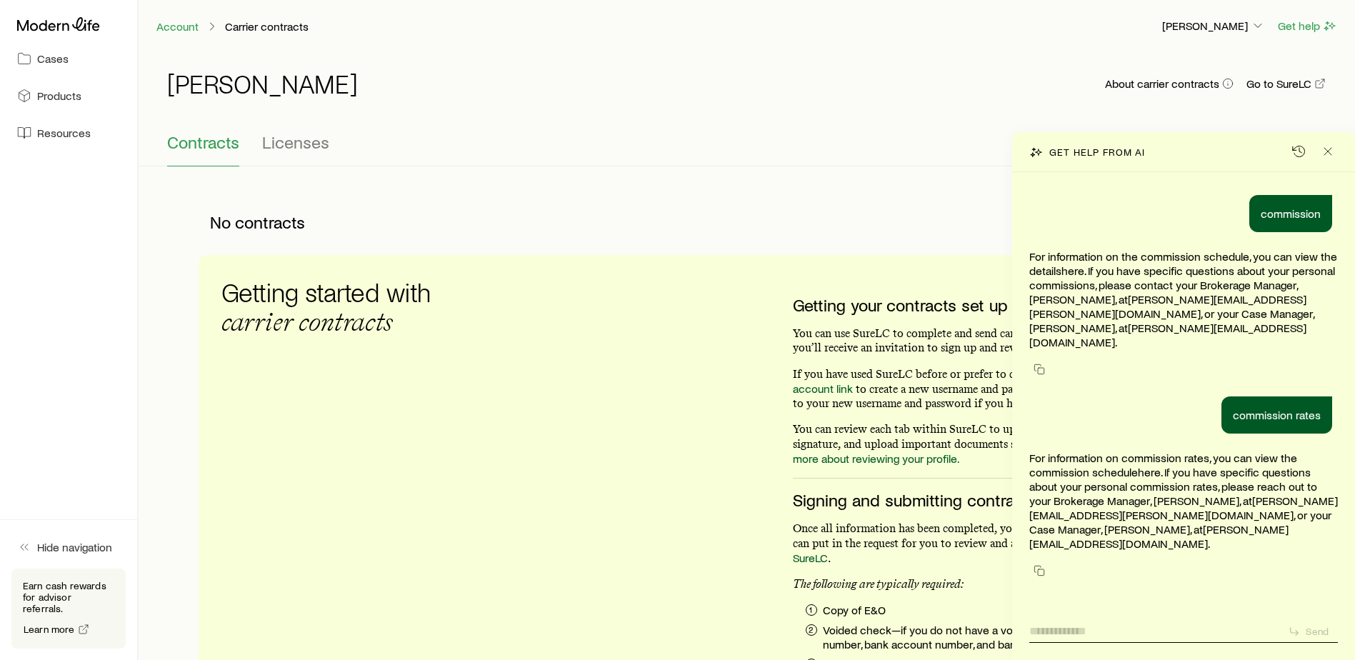
click at [1134, 622] on textarea at bounding box center [1152, 627] width 247 height 22
click at [1147, 520] on p "For information on commission rates, you can view the commission schedule here …" at bounding box center [1183, 501] width 309 height 100
click at [1171, 475] on p "For information on commission rates, you can view the commission schedule here …" at bounding box center [1183, 501] width 309 height 100
click at [1163, 465] on p "For information on commission rates, you can view the commission schedule here …" at bounding box center [1183, 501] width 309 height 100
drag, startPoint x: 1133, startPoint y: 486, endPoint x: 1151, endPoint y: 486, distance: 17.9
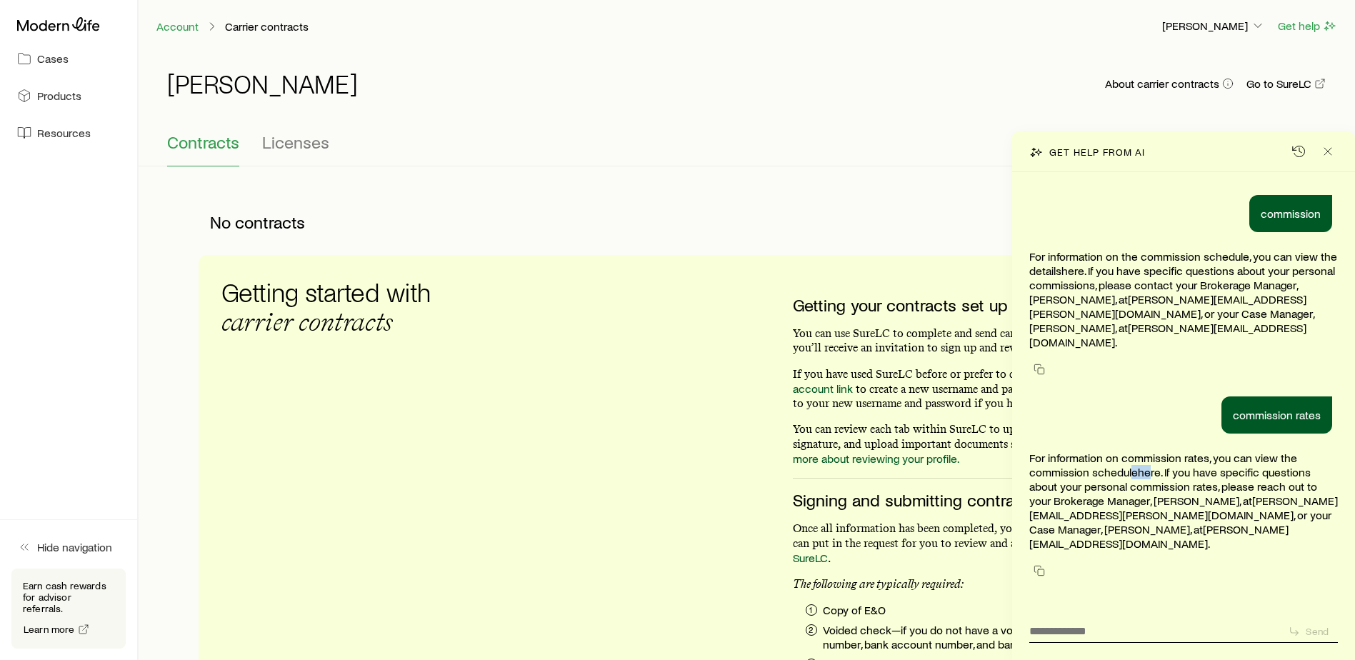
click at [1151, 486] on p "For information on commission rates, you can view the commission schedule here …" at bounding box center [1183, 501] width 309 height 100
click at [1139, 633] on textarea at bounding box center [1152, 627] width 247 height 22
type textarea "**********"
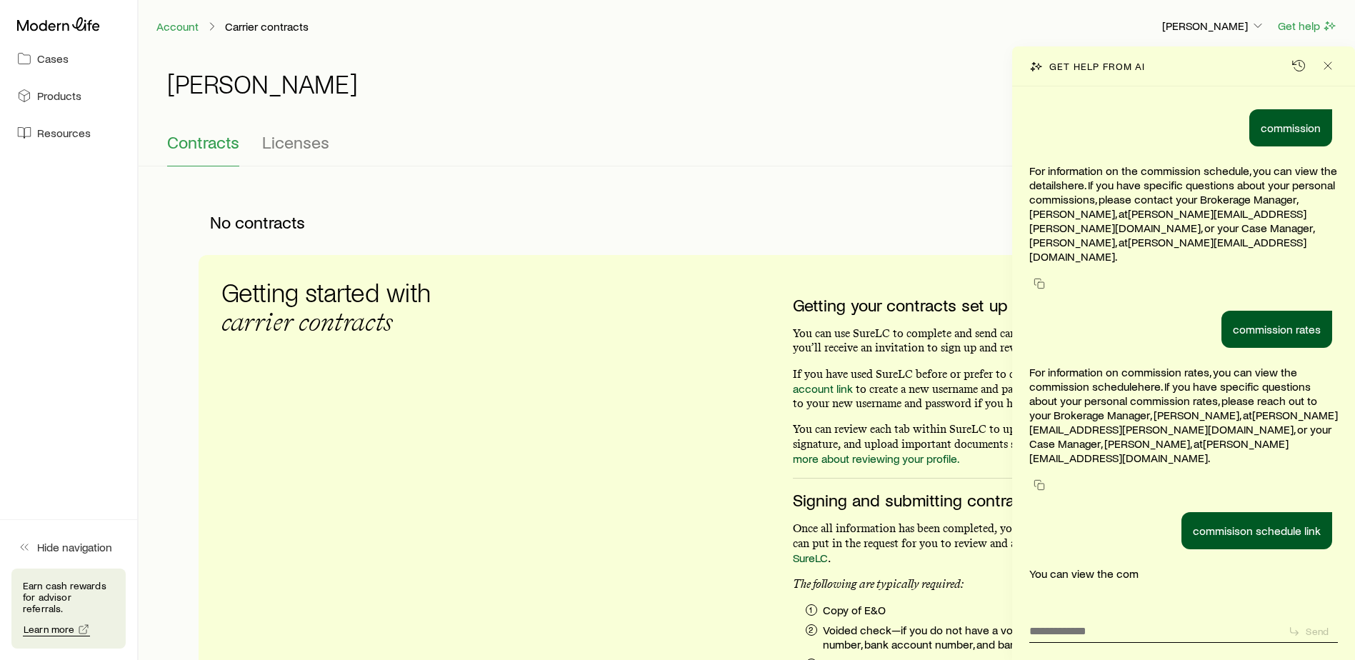
click at [66, 636] on span "Learn more" at bounding box center [56, 630] width 67 height 14
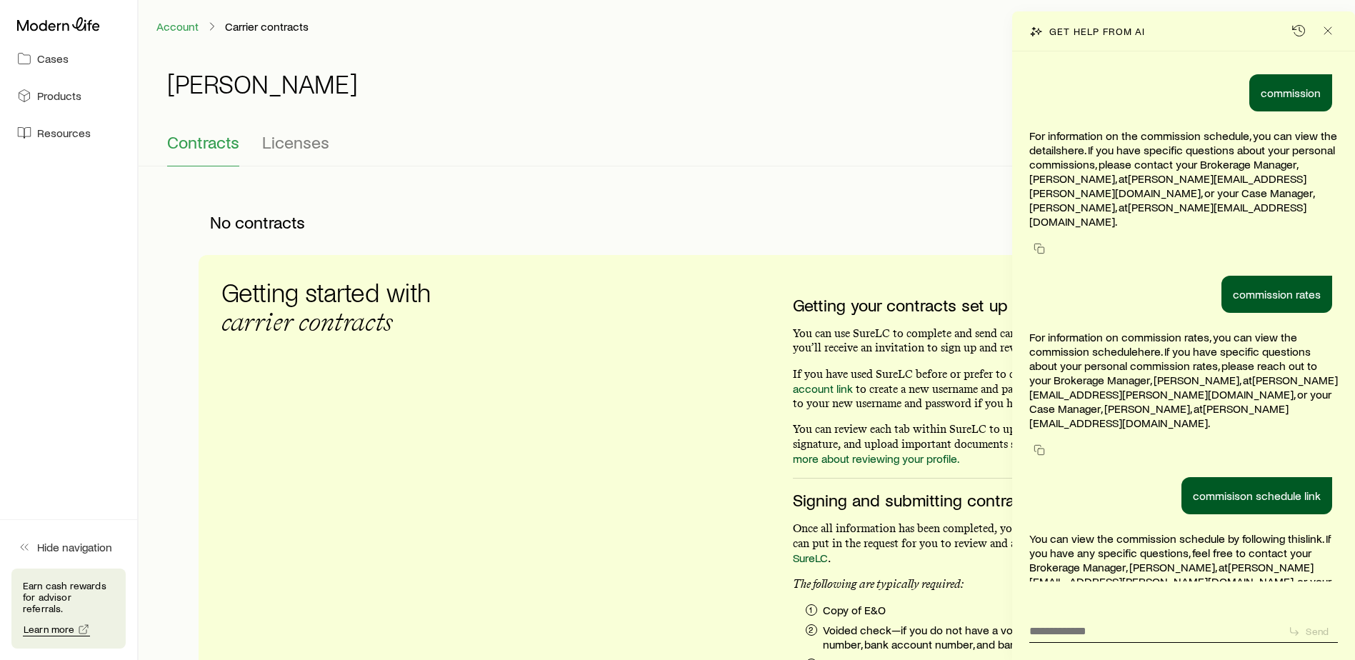
scroll to position [9, 0]
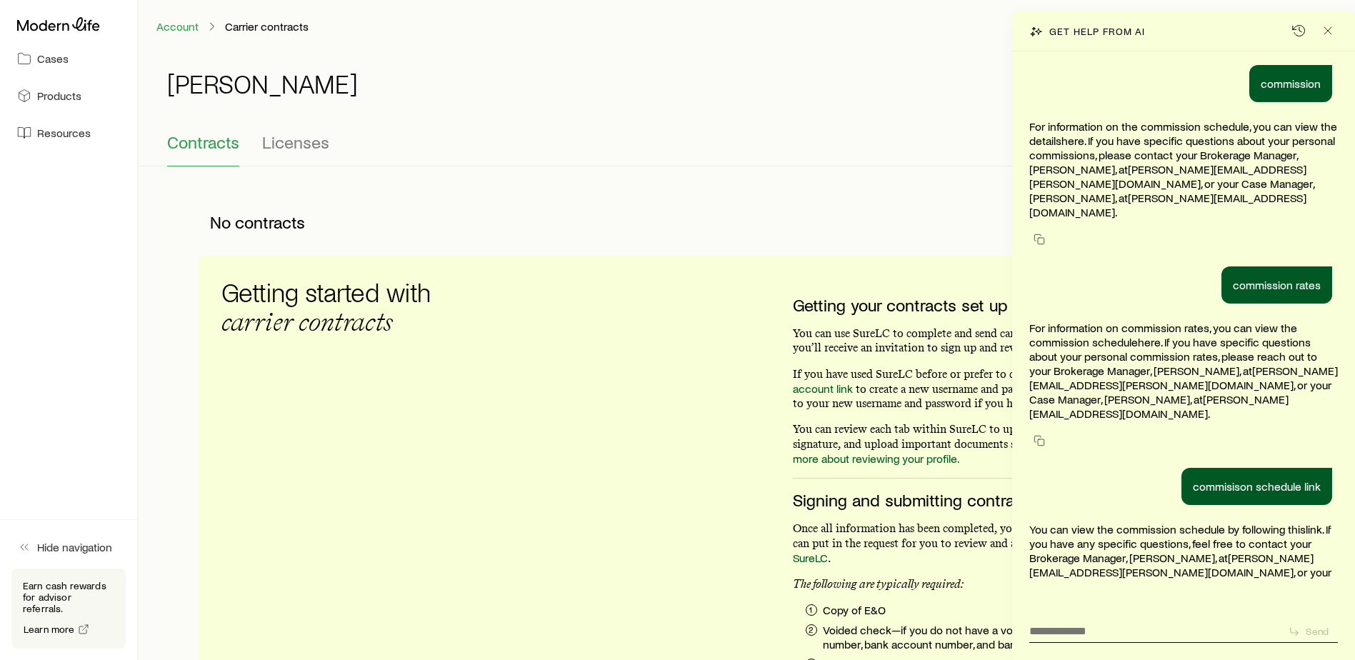
click at [1090, 522] on p "You can view the commission schedule by following this link . If you have any s…" at bounding box center [1183, 565] width 309 height 86
click at [1195, 522] on p "You can view the commission schedule by following this link . If you have any s…" at bounding box center [1183, 565] width 309 height 86
click at [1213, 522] on p "You can view the commission schedule by following this link . If you have any s…" at bounding box center [1183, 565] width 309 height 86
click at [1146, 522] on p "You can view the commission schedule by following this link . If you have any s…" at bounding box center [1183, 565] width 309 height 86
click at [1328, 24] on icon "Close" at bounding box center [1328, 31] width 14 height 14
